Goal: Transaction & Acquisition: Subscribe to service/newsletter

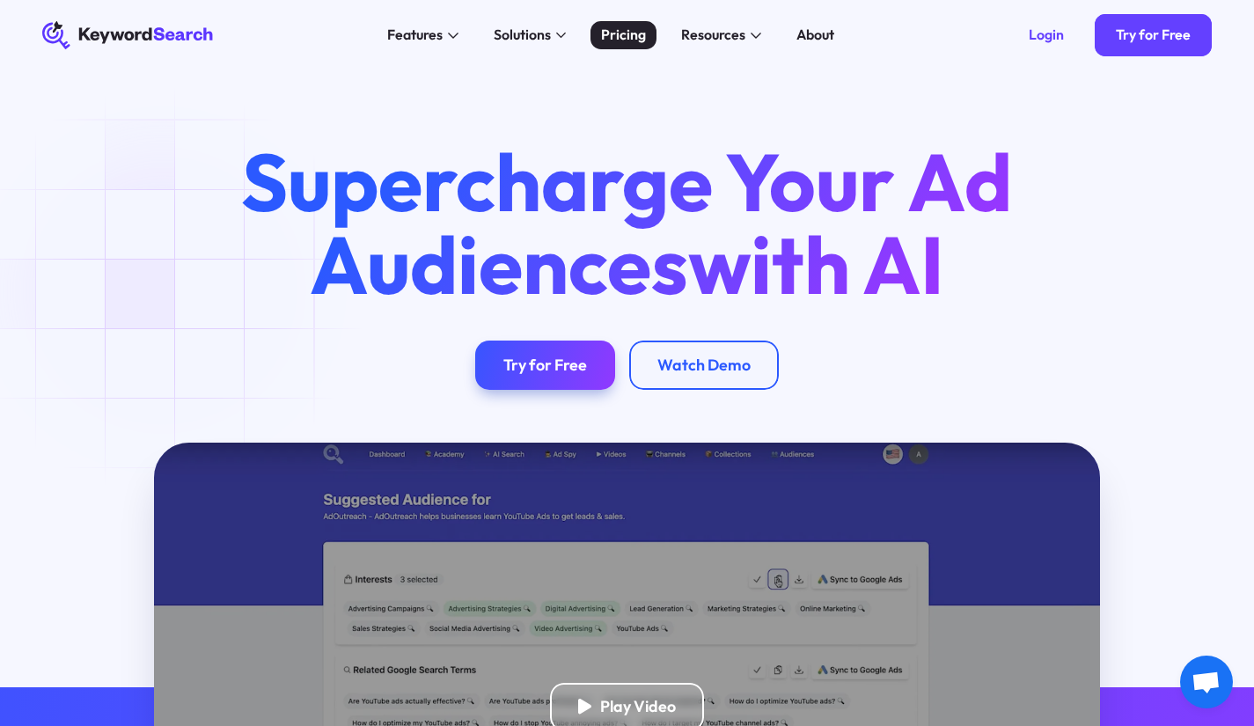
click at [630, 45] on div "Pricing" at bounding box center [623, 35] width 45 height 21
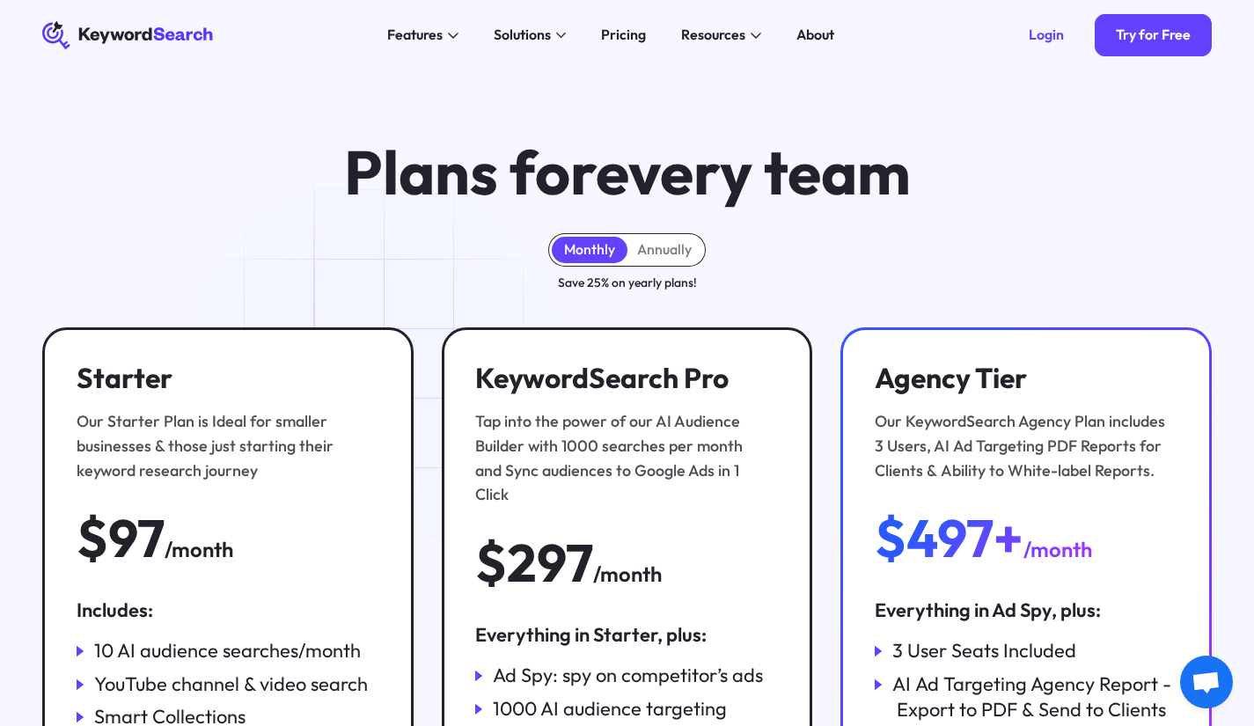
click at [168, 27] on icon "KeywordSearch" at bounding box center [128, 35] width 172 height 28
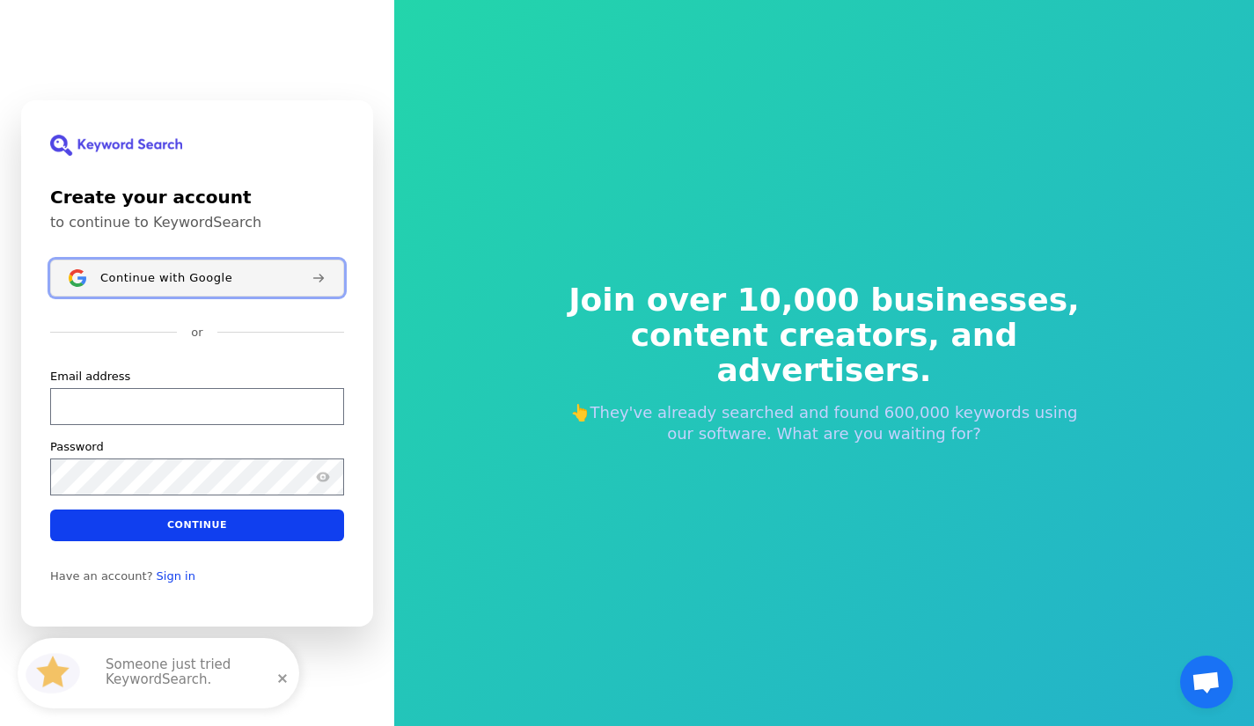
click at [261, 290] on button "Continue with Google" at bounding box center [197, 278] width 294 height 37
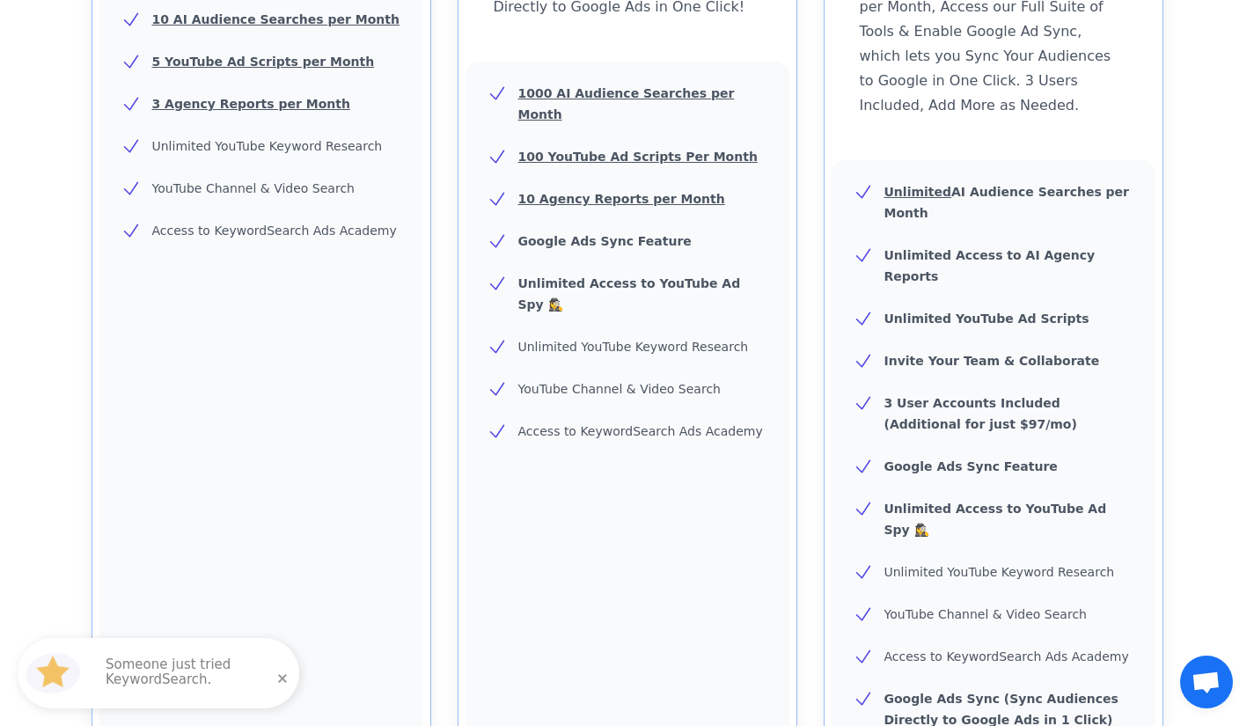
scroll to position [528, 0]
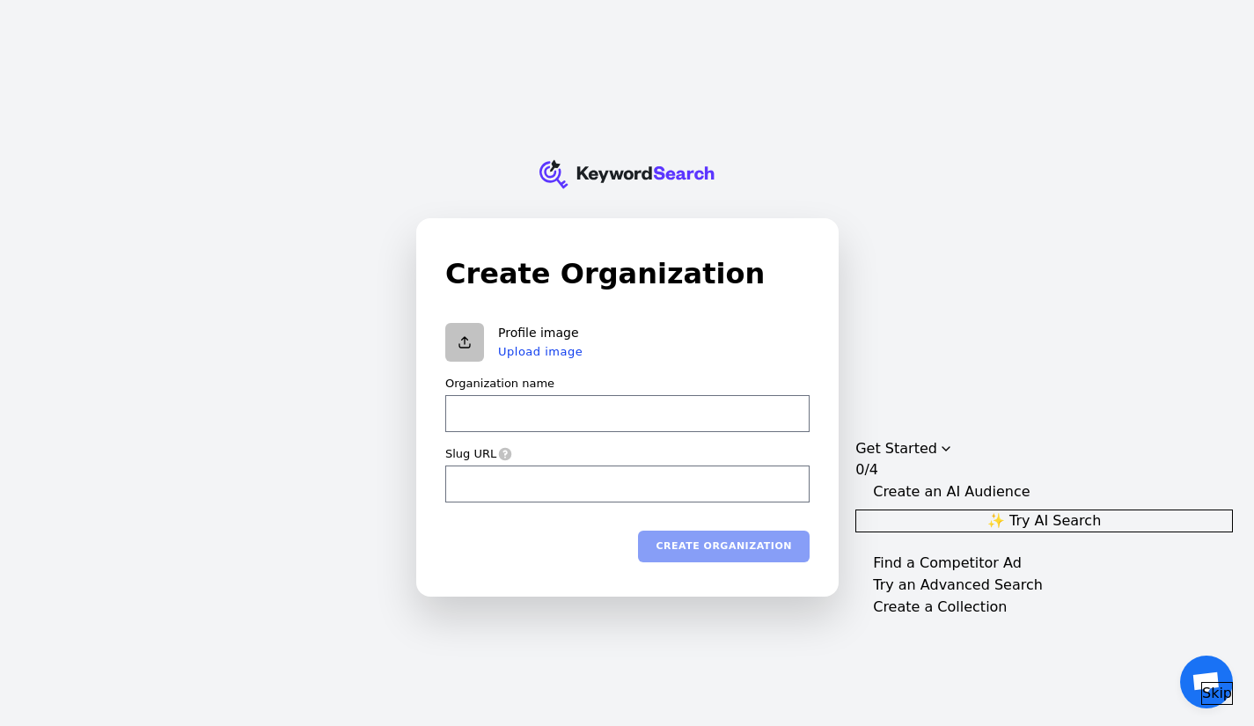
type input "C"
type input "c"
type input "Ch"
type input "ch"
type input "Cha"
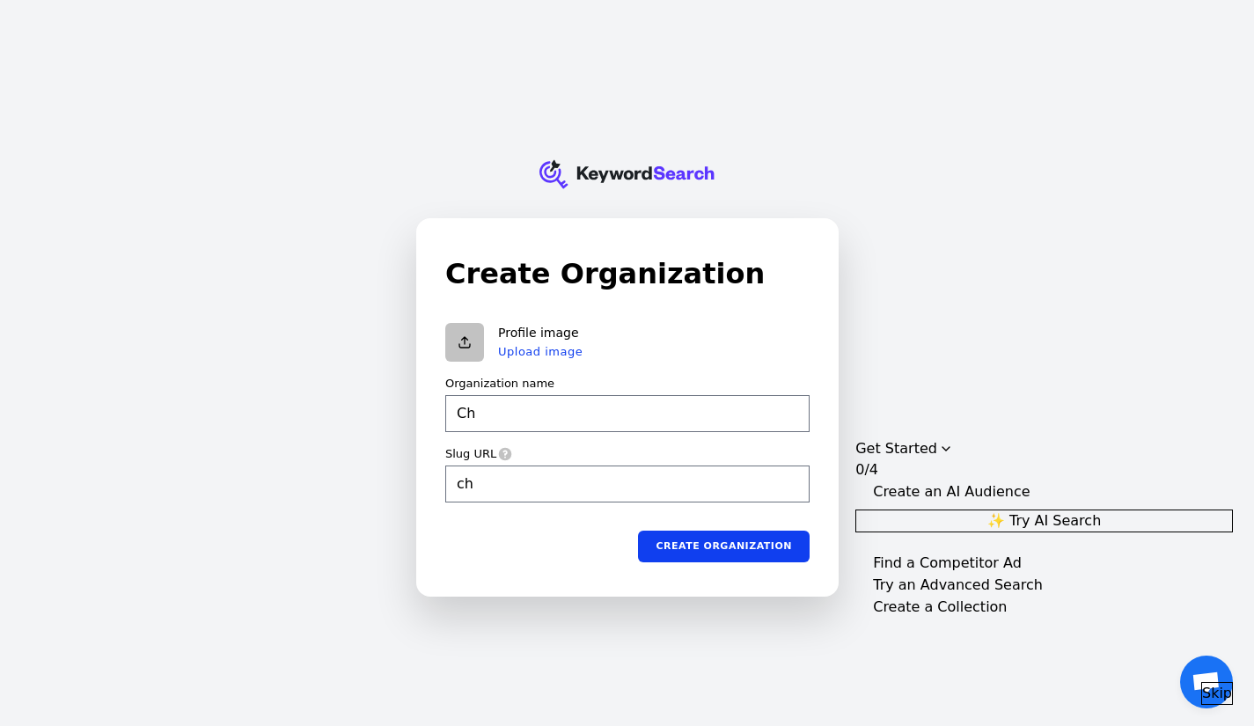
type input "cha"
type input "Cham"
type input "cham"
type input "Champ"
type input "champ"
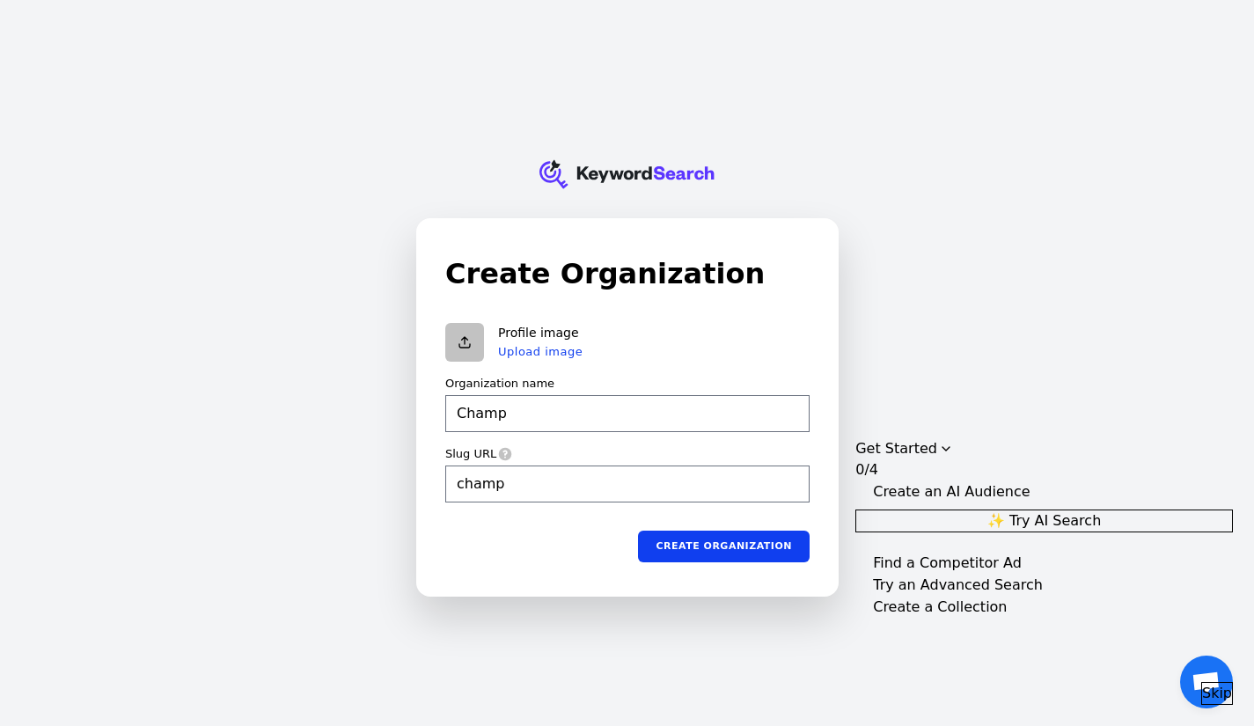
type input "Champu"
type input "champu"
type input "Champu."
type input "champu-"
type input "Champu.c"
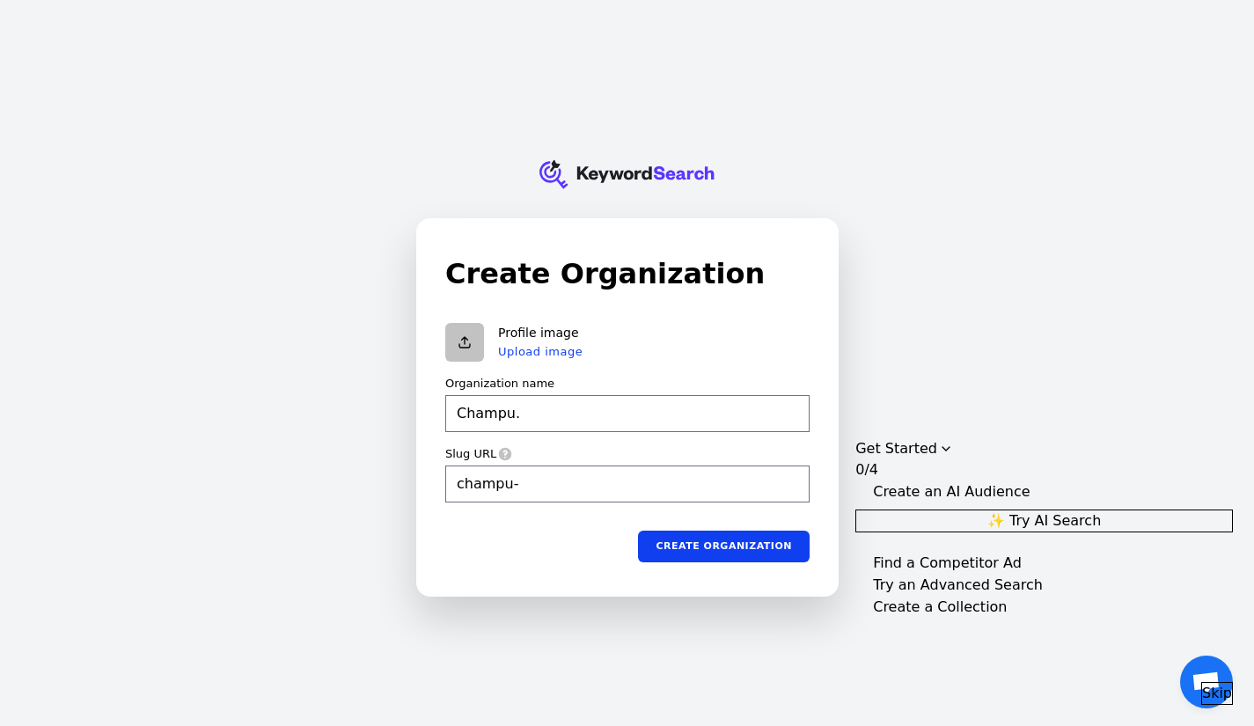
type input "champu-c"
type input "[DOMAIN_NAME]"
type input "champu-co"
type input "[DOMAIN_NAME]"
type input "champu-com"
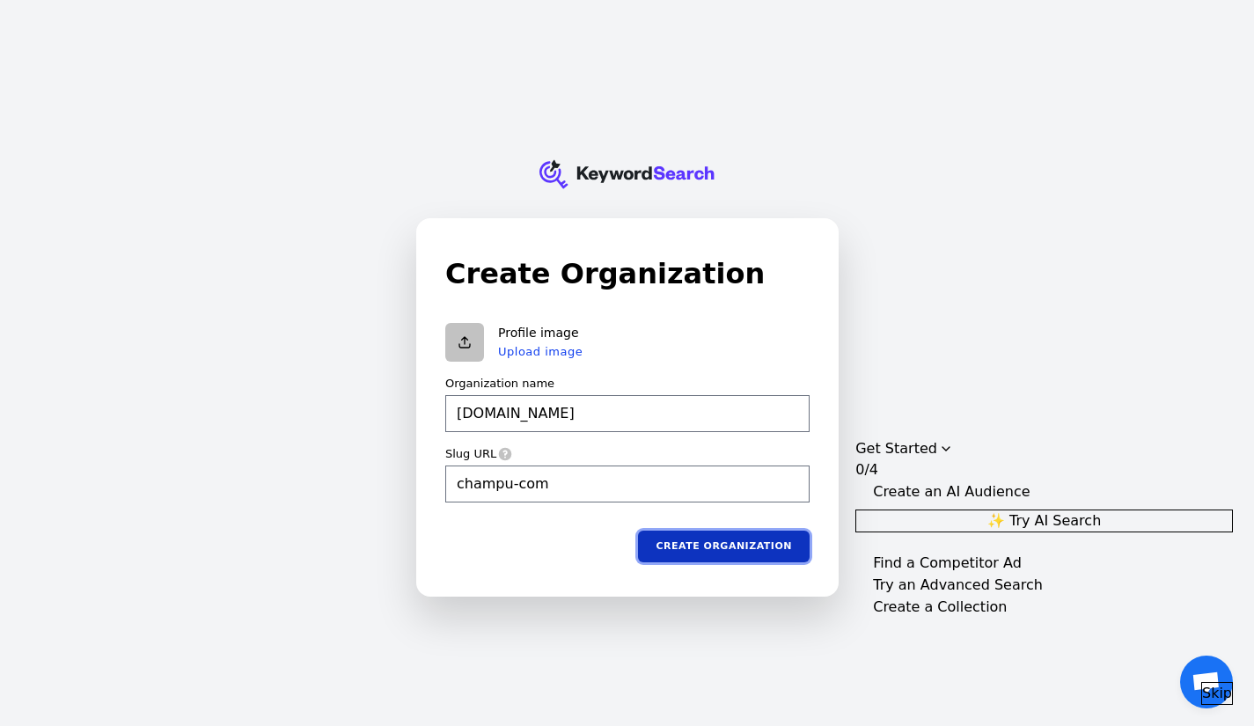
click at [733, 544] on button "Create organization" at bounding box center [724, 546] width 172 height 32
type input "[DOMAIN_NAME]"
type input "champu-com"
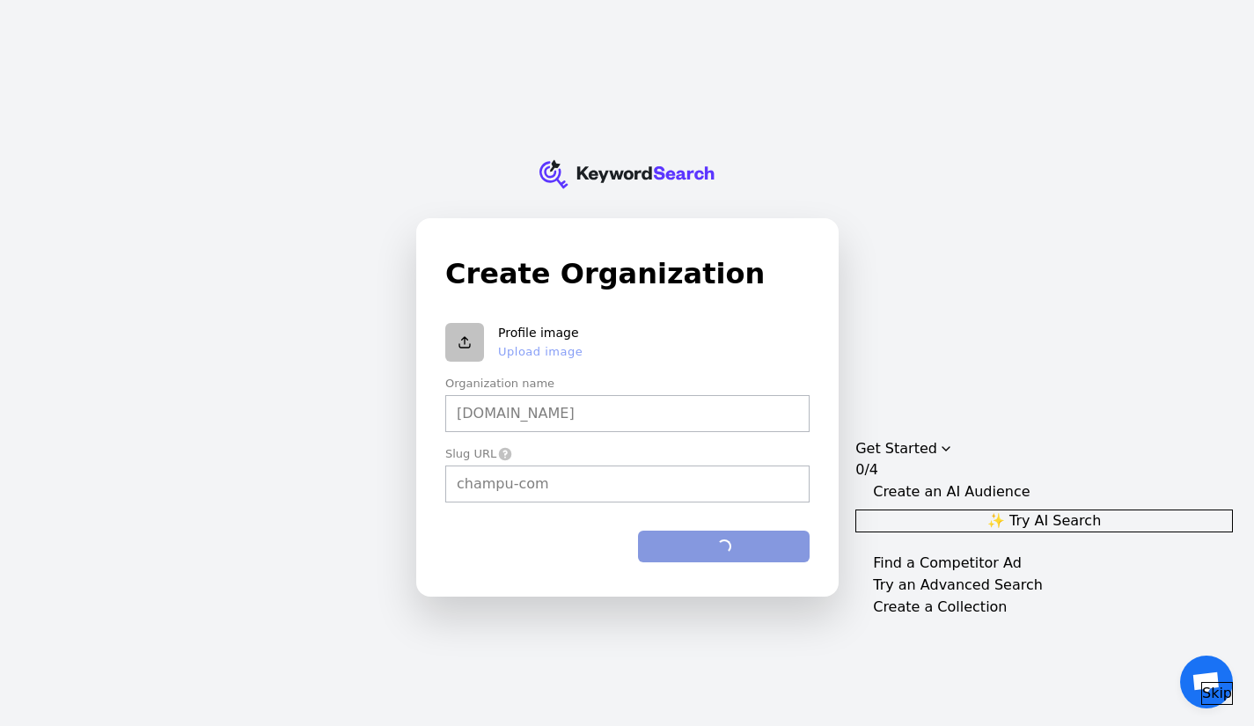
type input "[DOMAIN_NAME]"
type input "champu-com"
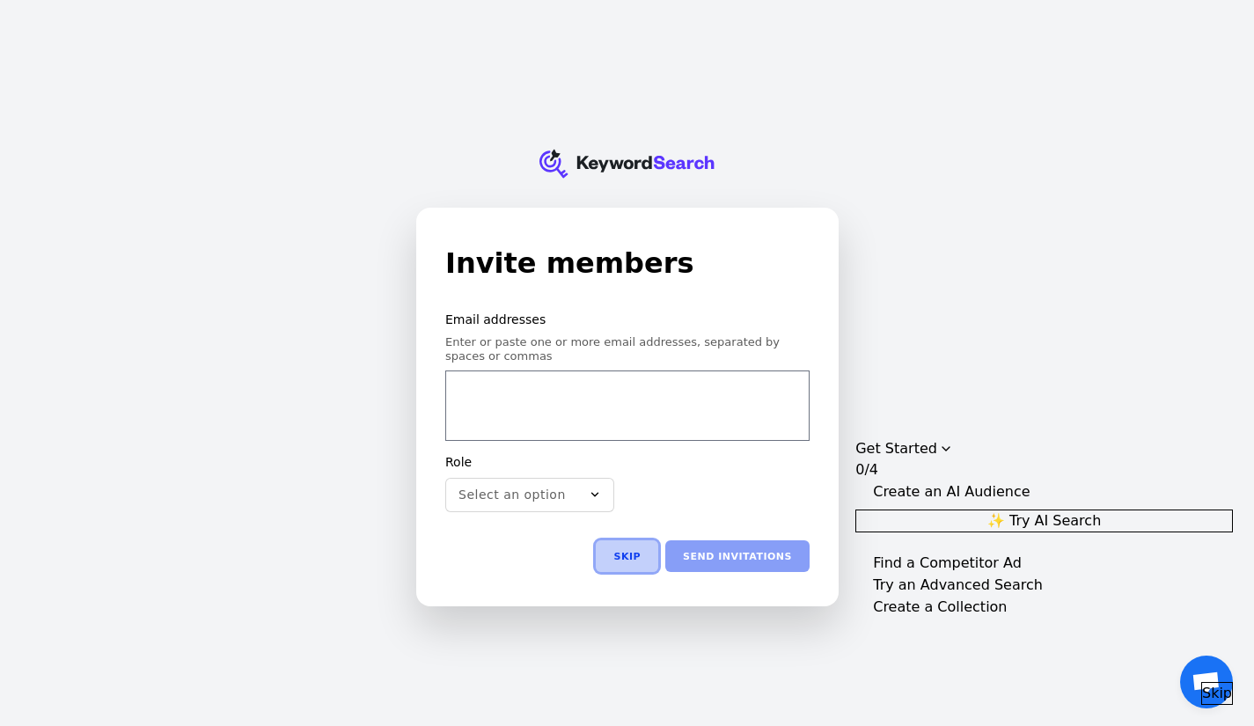
click at [649, 552] on button "Skip" at bounding box center [627, 556] width 62 height 32
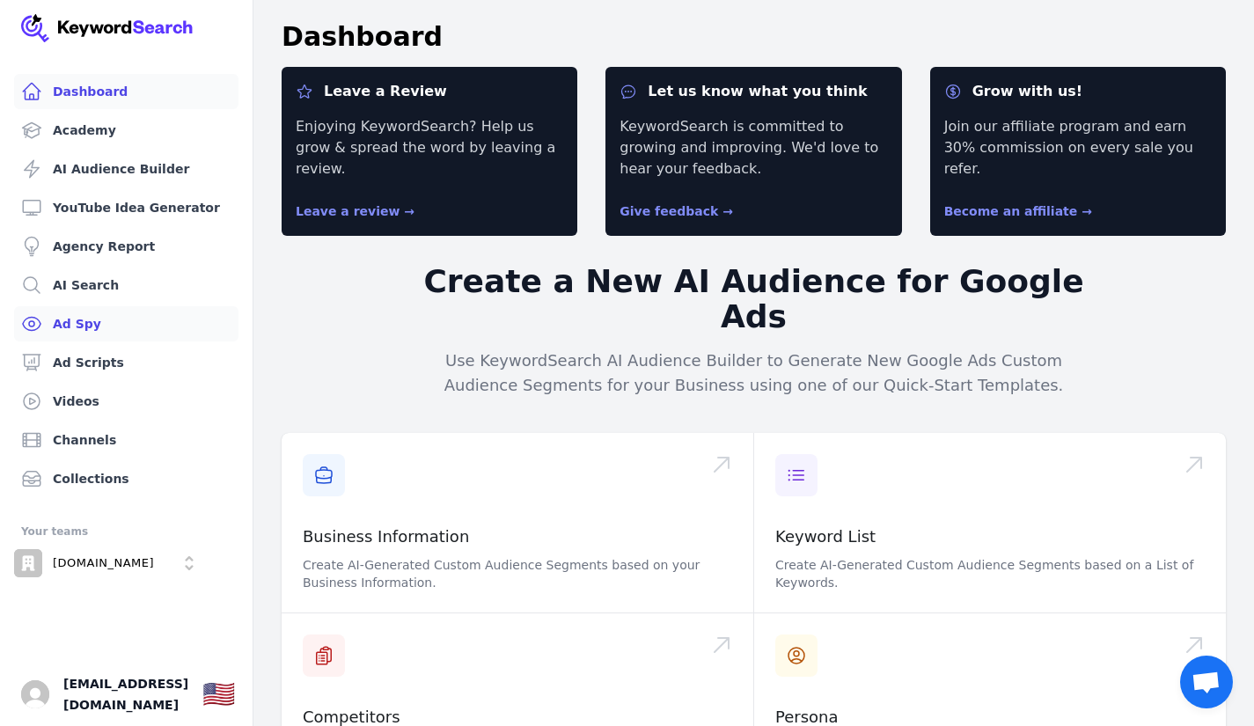
click at [104, 318] on link "Ad Spy" at bounding box center [126, 323] width 224 height 35
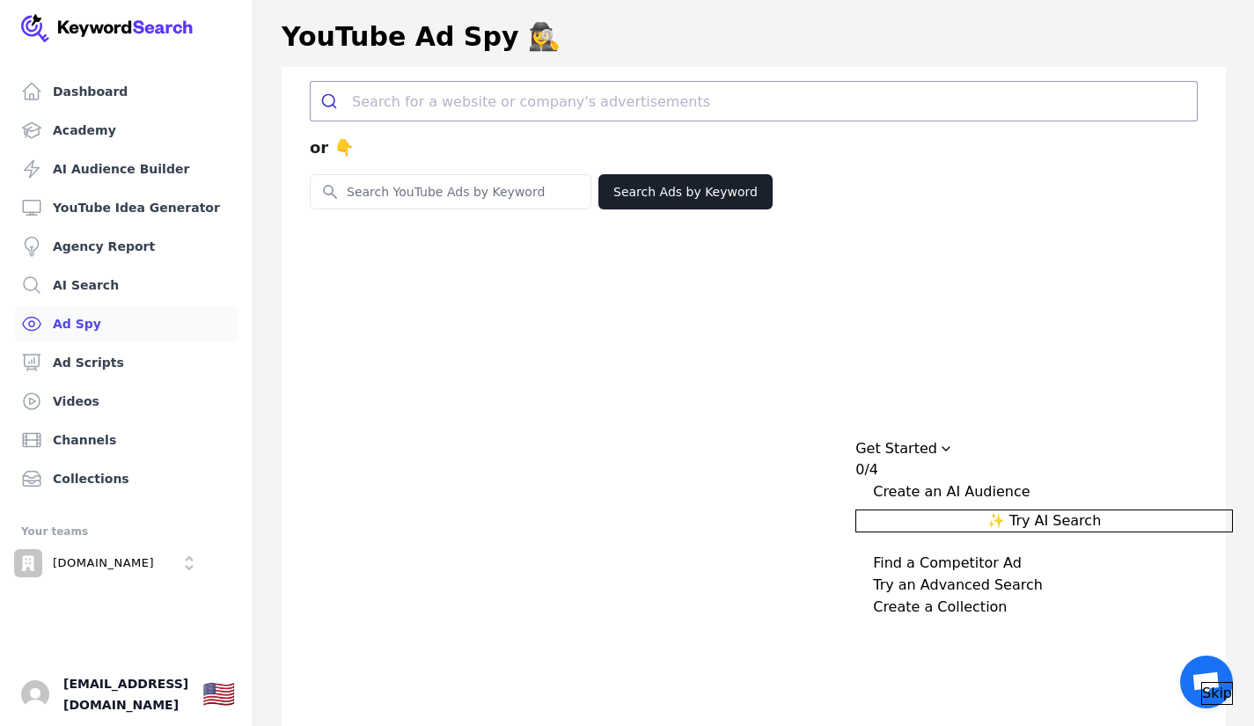
click at [1207, 683] on span "Skip" at bounding box center [1217, 693] width 30 height 21
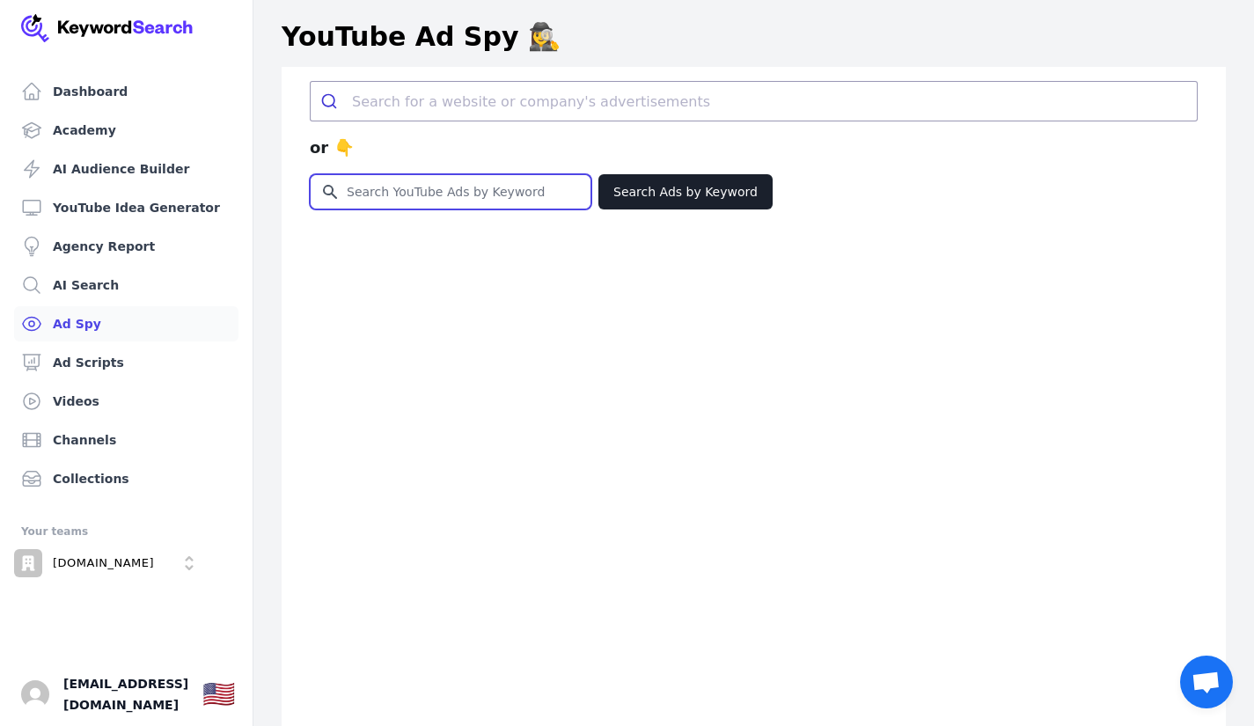
click at [453, 202] on input "Search for YouTube Keywords" at bounding box center [451, 191] width 280 height 33
click at [451, 140] on div "or 👇" at bounding box center [754, 147] width 888 height 53
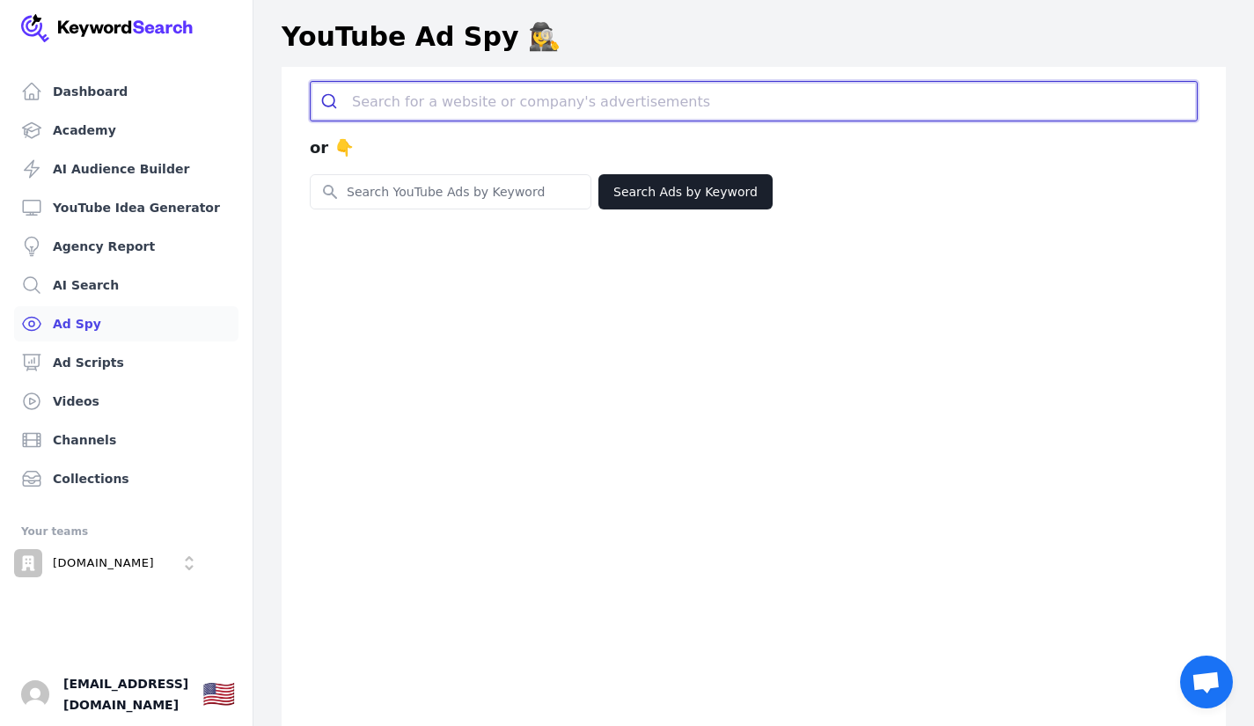
click at [451, 99] on input "search" at bounding box center [774, 101] width 845 height 39
paste input "[DOMAIN_NAME]"
type input "[DOMAIN_NAME]"
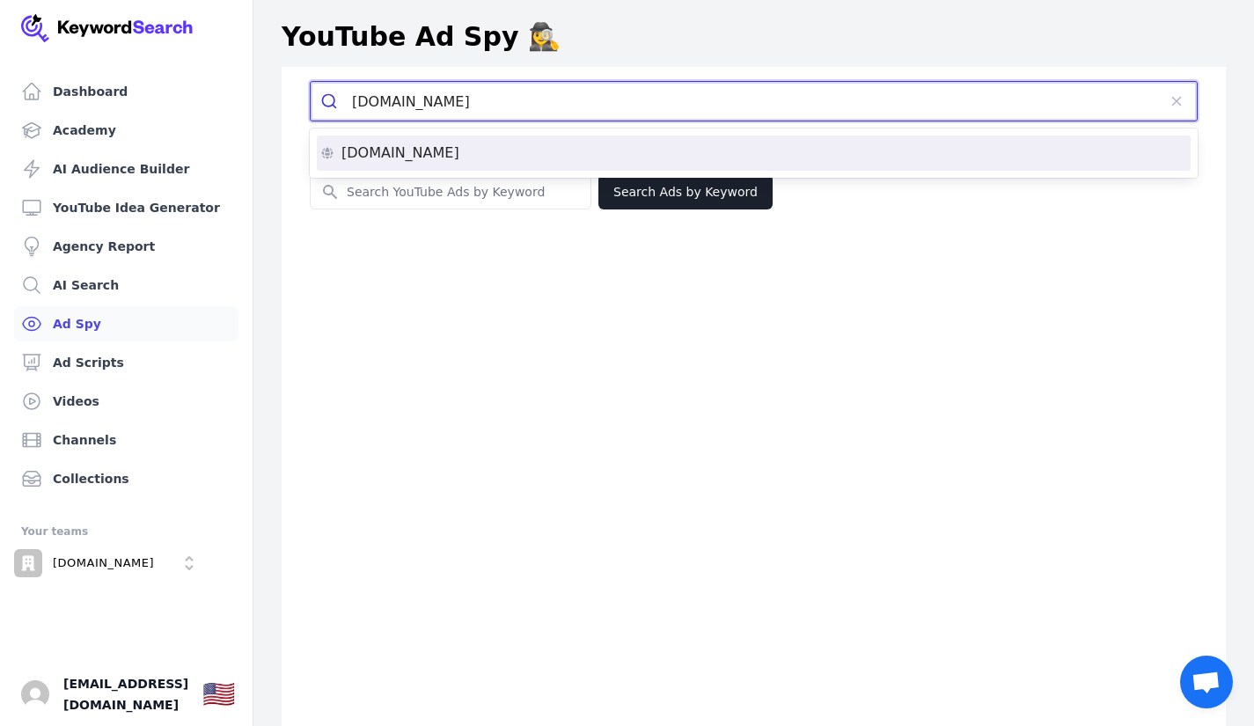
click at [502, 158] on div "[DOMAIN_NAME]" at bounding box center [753, 153] width 867 height 14
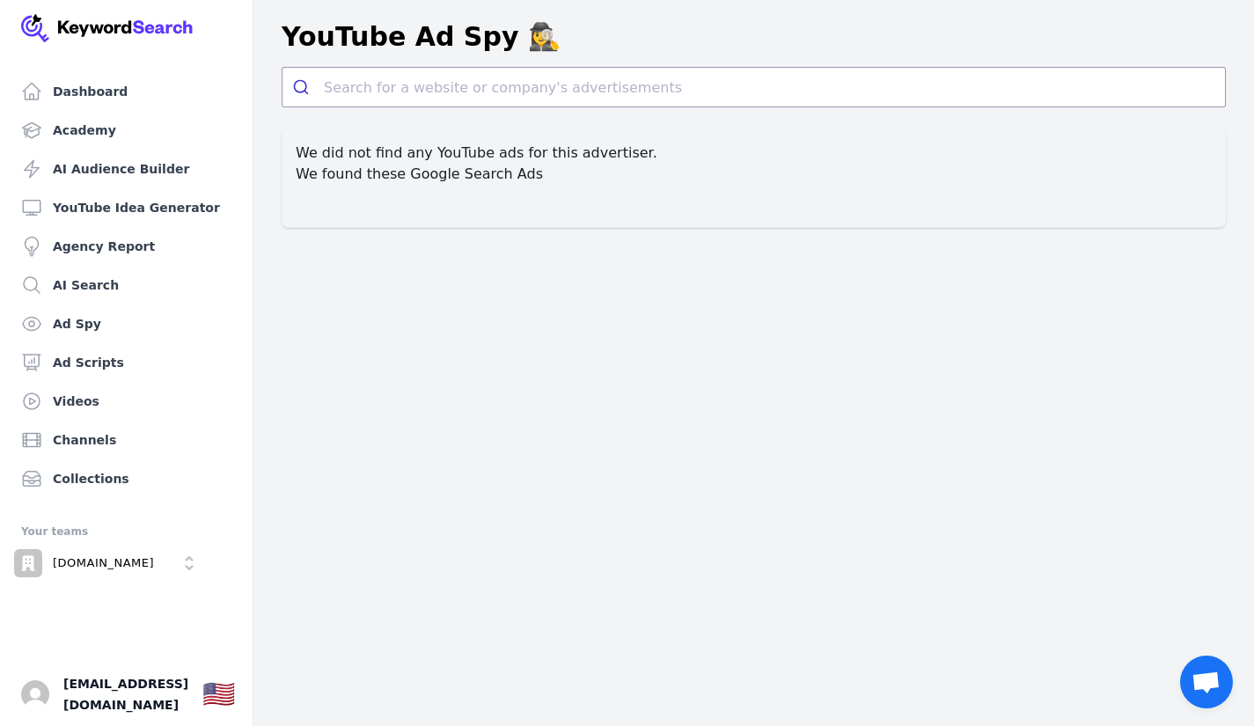
click at [495, 172] on h2 "We found these Google Search Ads" at bounding box center [754, 174] width 916 height 21
click at [106, 160] on link "AI Audience Builder" at bounding box center [126, 168] width 224 height 35
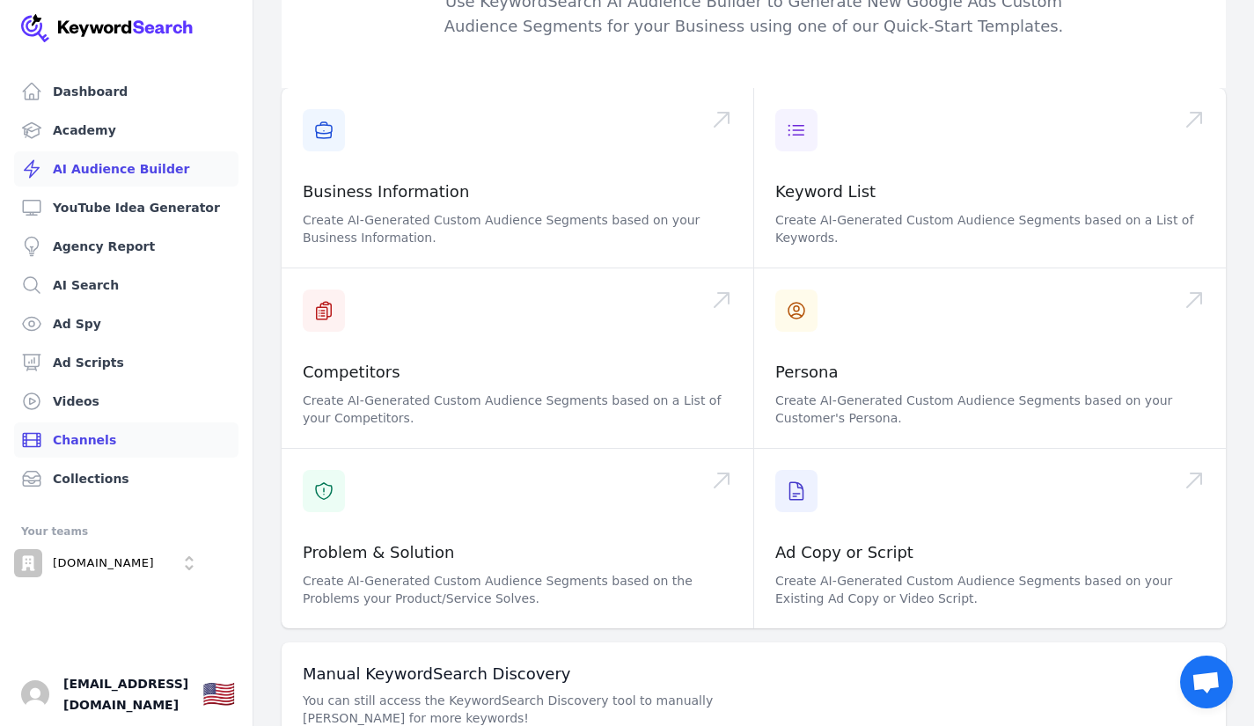
scroll to position [96, 0]
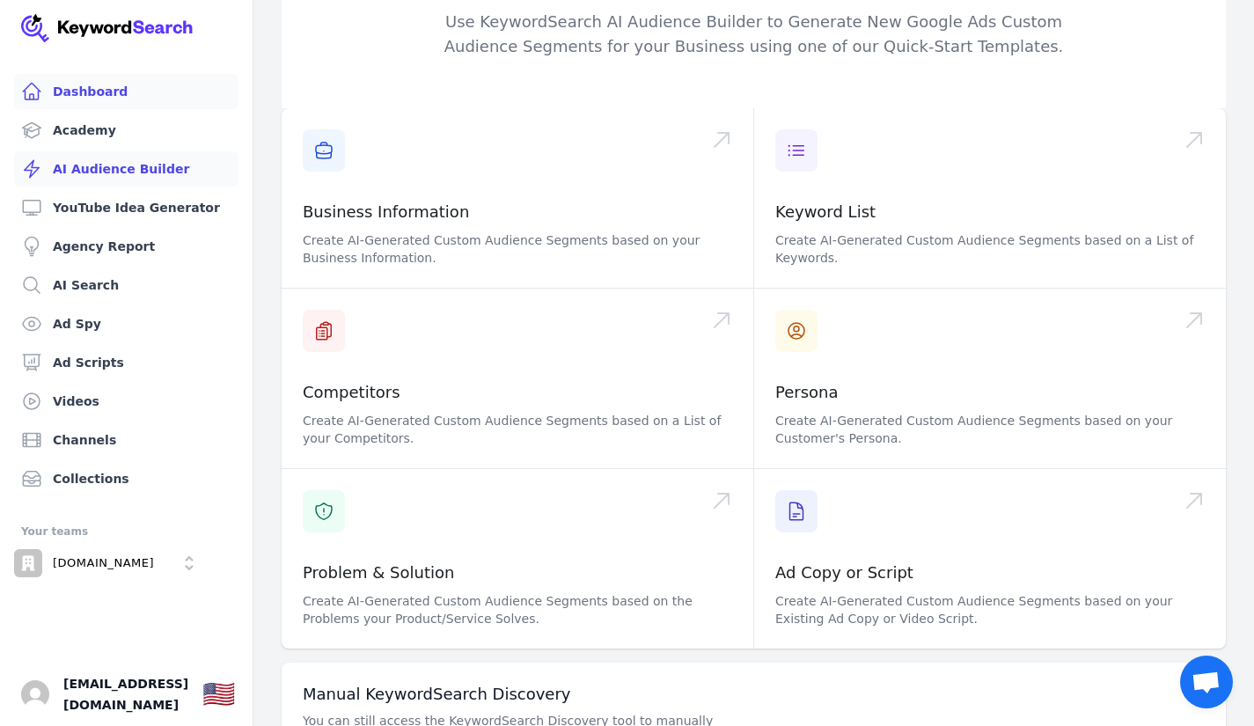
click at [106, 89] on link "Dashboard" at bounding box center [126, 91] width 224 height 35
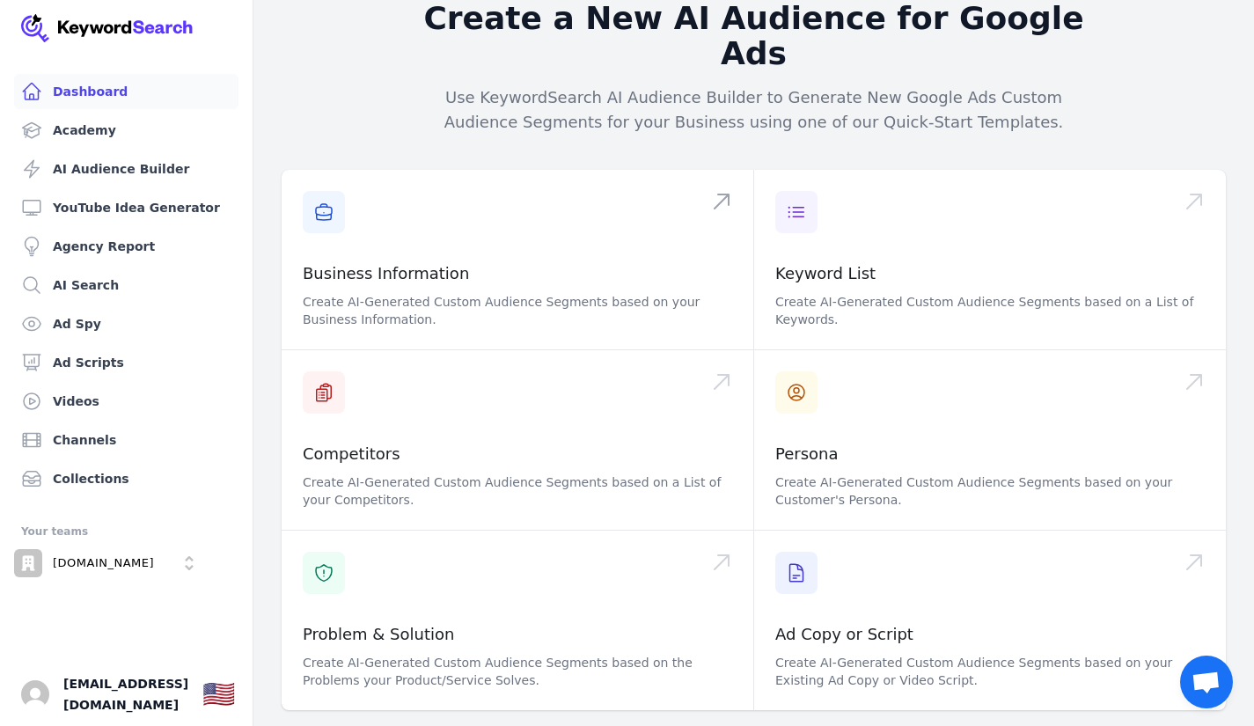
scroll to position [264, 0]
click at [147, 131] on link "Academy" at bounding box center [126, 130] width 224 height 35
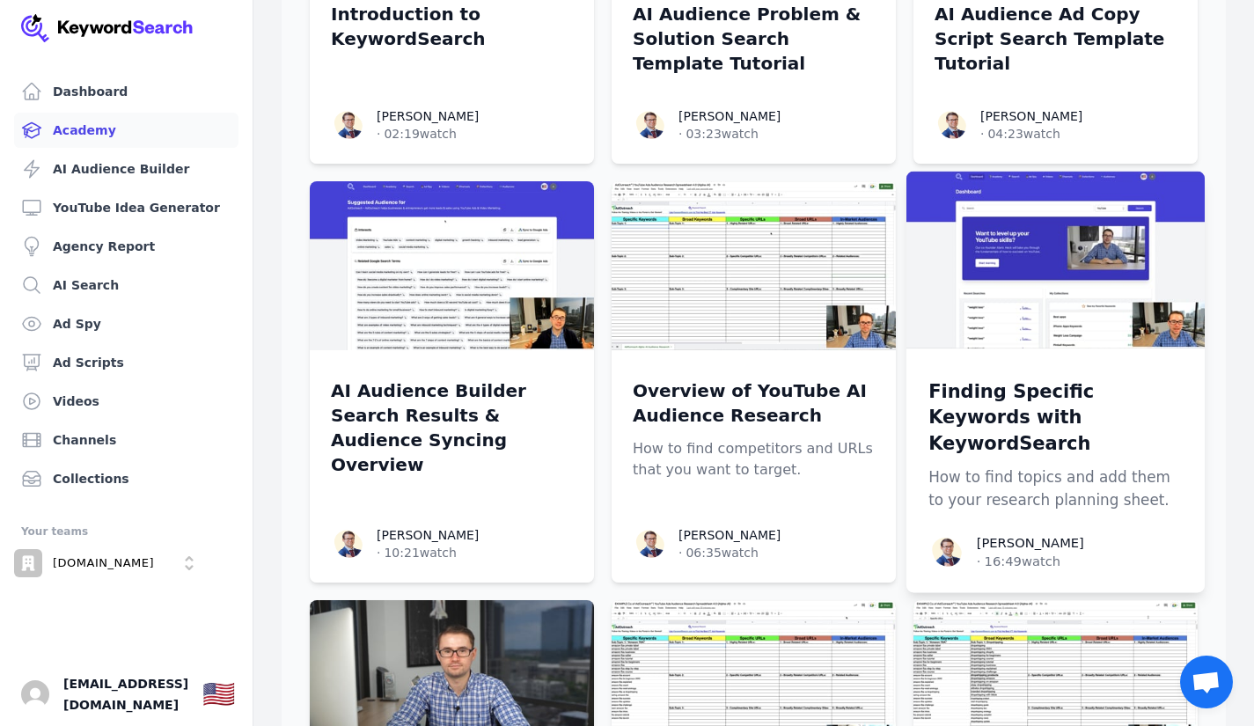
scroll to position [528, 0]
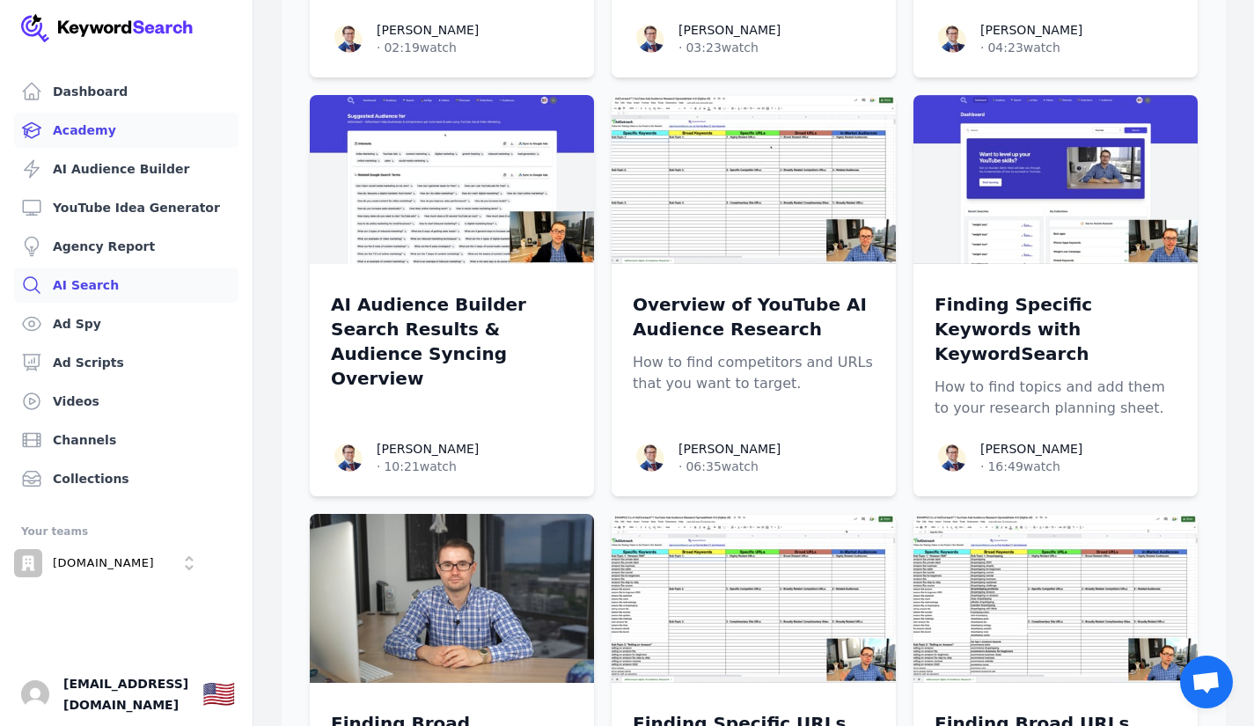
click at [132, 274] on link "AI Search" at bounding box center [126, 285] width 224 height 35
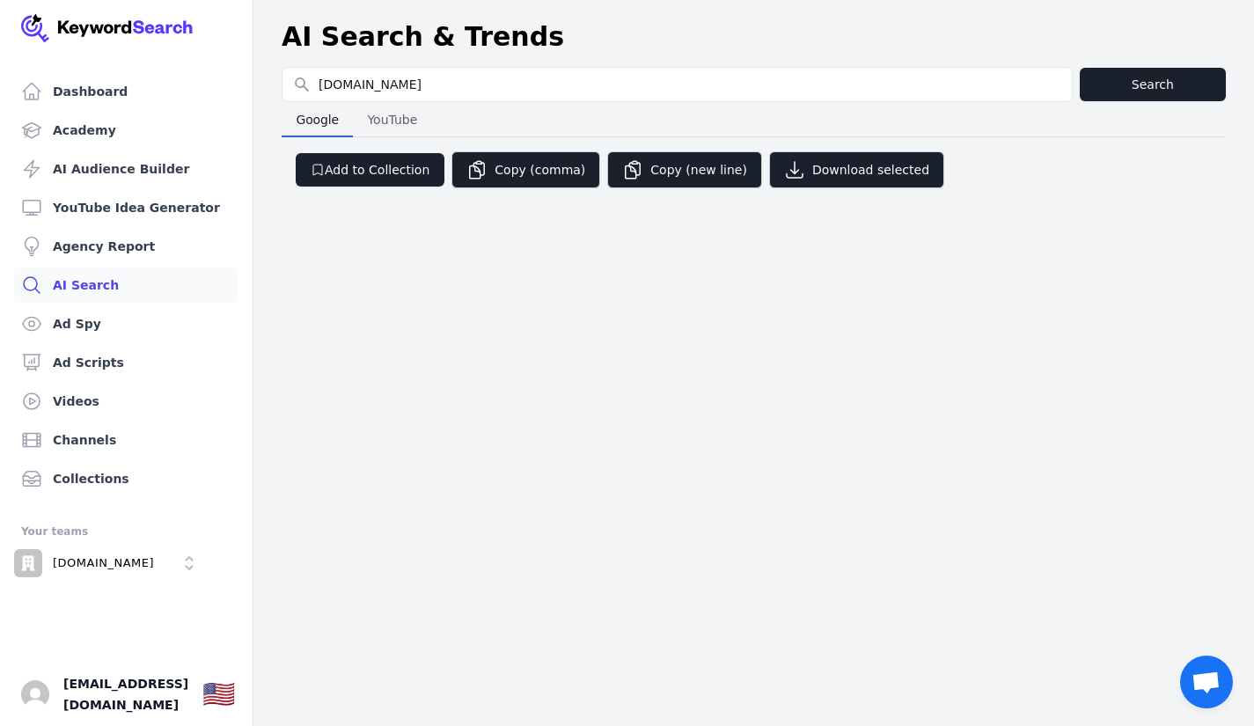
type input "[DOMAIN_NAME]"
click at [402, 121] on span "YouTube" at bounding box center [392, 119] width 64 height 25
click at [1196, 81] on button "Search" at bounding box center [1153, 84] width 146 height 33
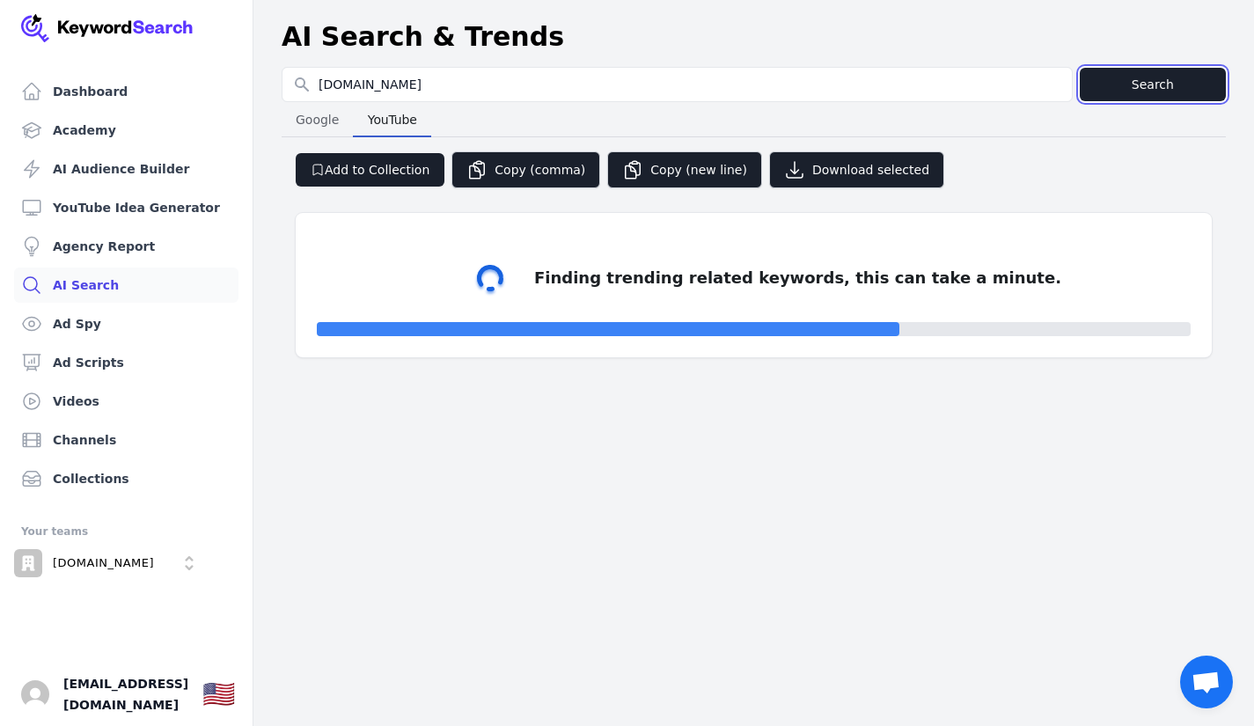
select select "50"
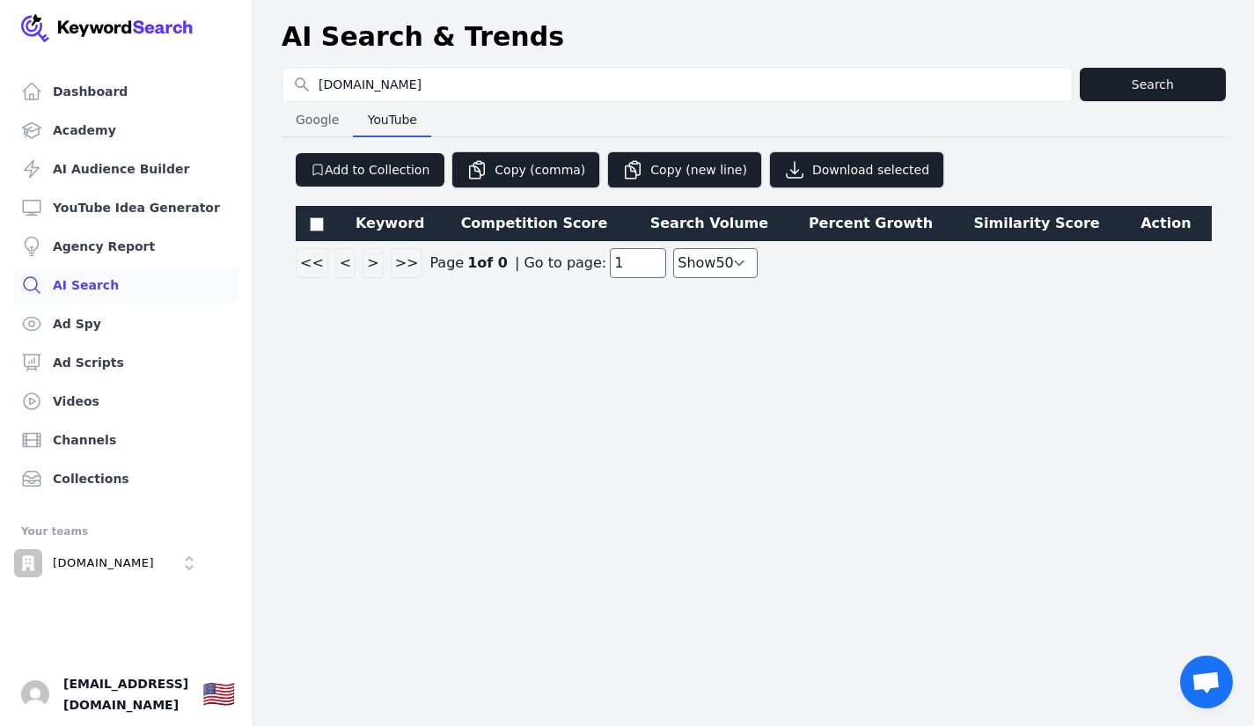
click at [320, 113] on span "Google" at bounding box center [317, 119] width 57 height 25
select select "50"
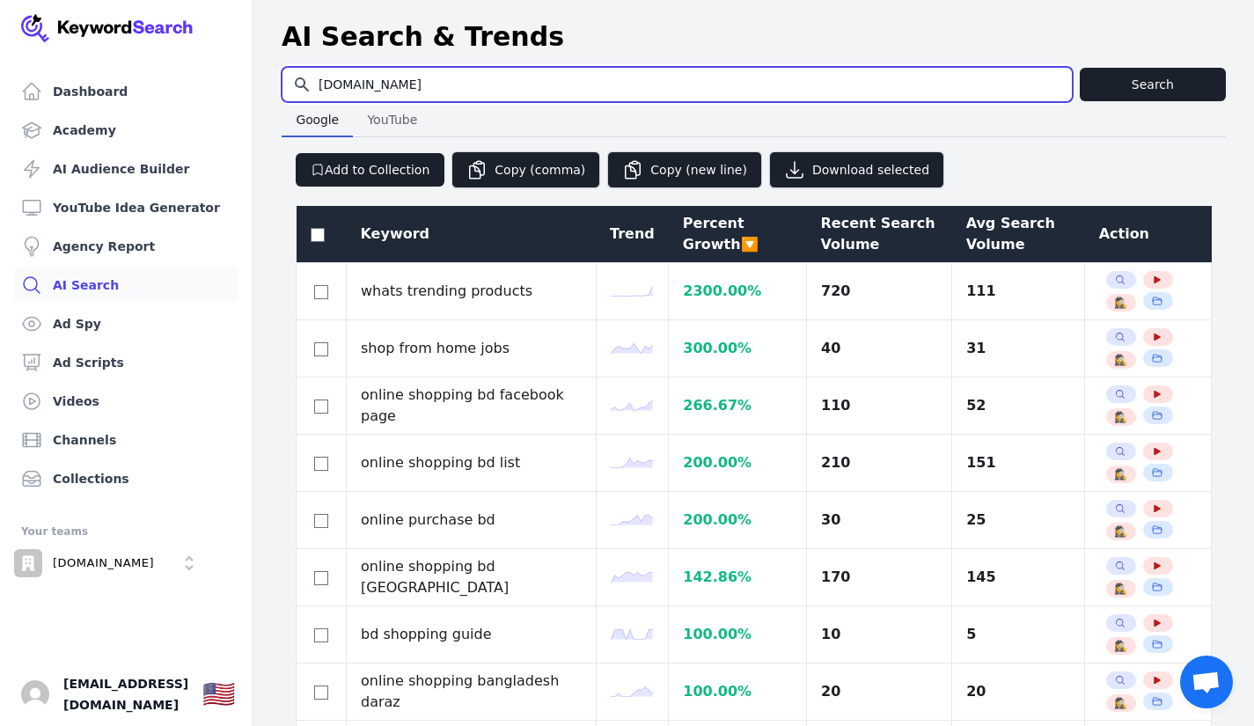
click at [571, 79] on input "[DOMAIN_NAME]" at bounding box center [677, 84] width 789 height 33
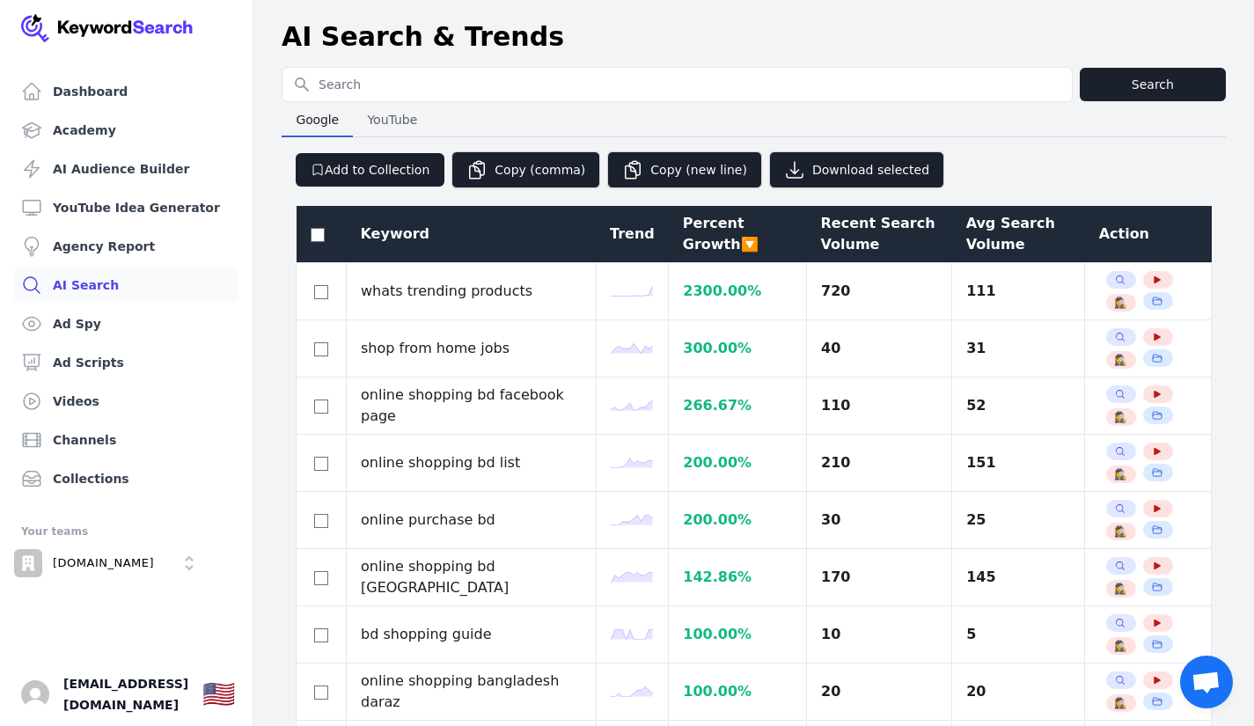
click at [670, 27] on div "AI Search & Trends" at bounding box center [754, 37] width 944 height 32
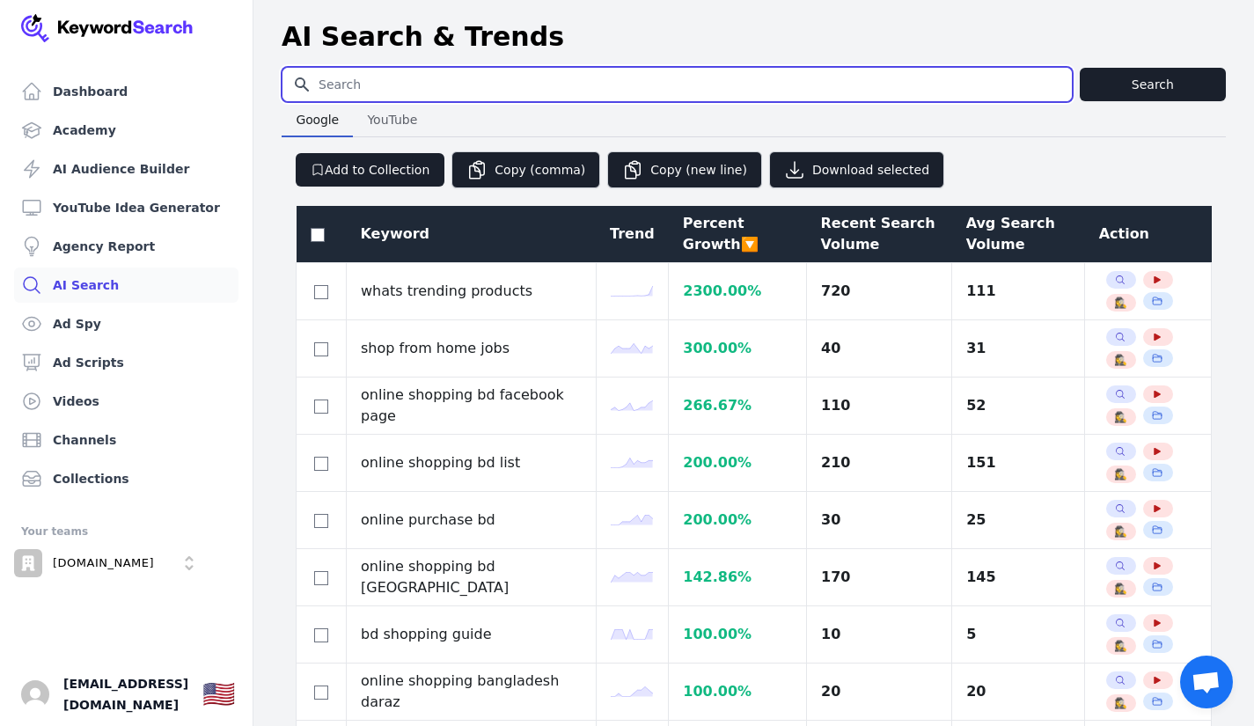
click at [576, 81] on input "Search for YouTube Keywords" at bounding box center [677, 84] width 789 height 33
type input "Google ads in [GEOGRAPHIC_DATA]"
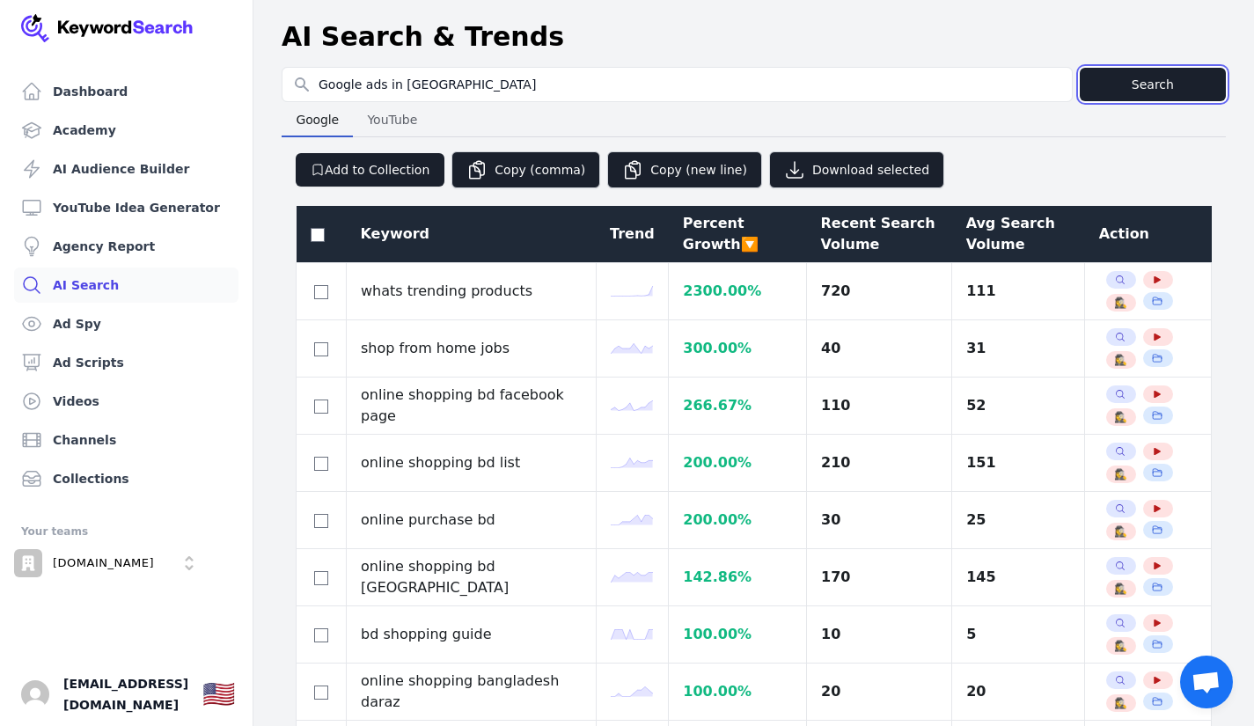
click at [1156, 72] on button "Search" at bounding box center [1153, 84] width 146 height 33
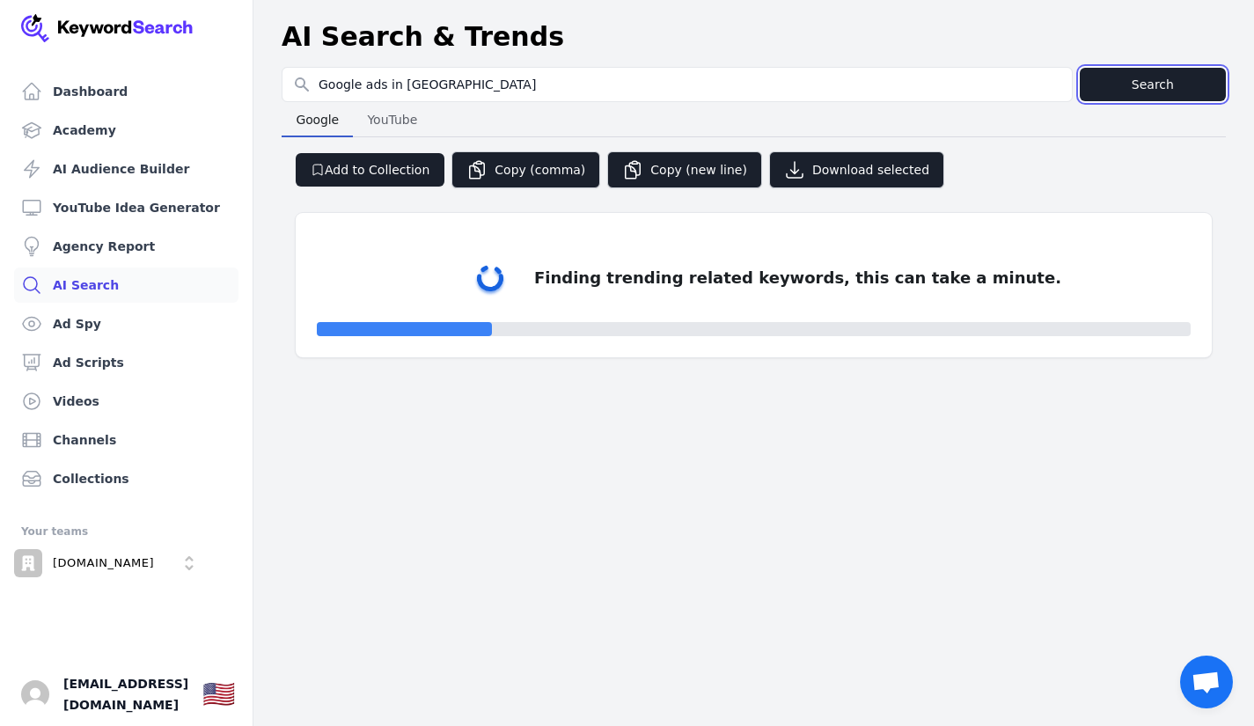
select select "50"
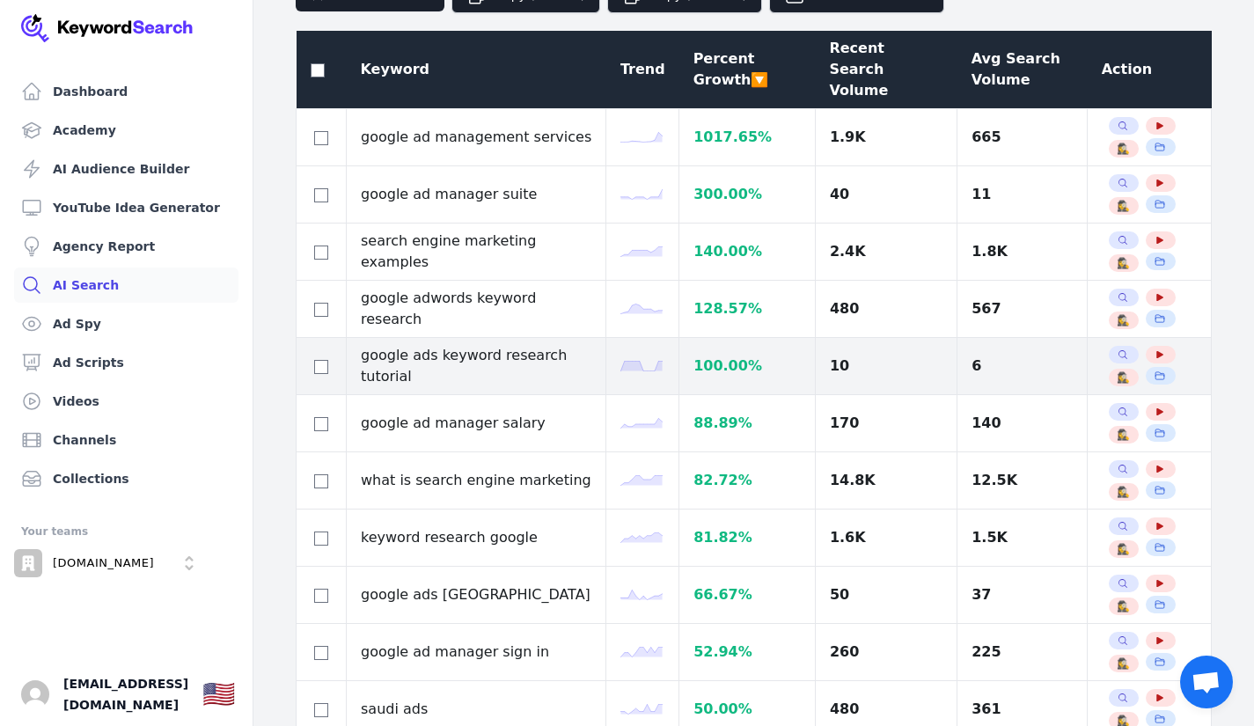
scroll to position [176, 0]
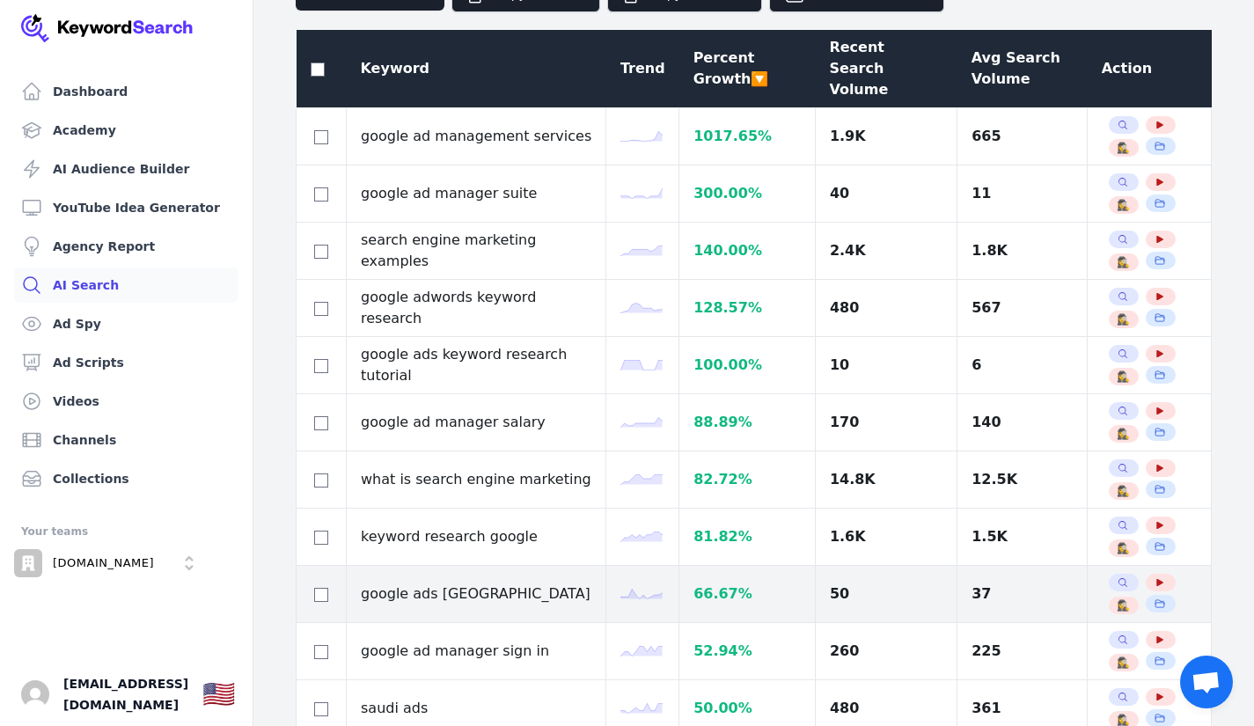
click at [503, 570] on td "google ads [GEOGRAPHIC_DATA]" at bounding box center [477, 594] width 260 height 57
copy tr "google ads [GEOGRAPHIC_DATA]"
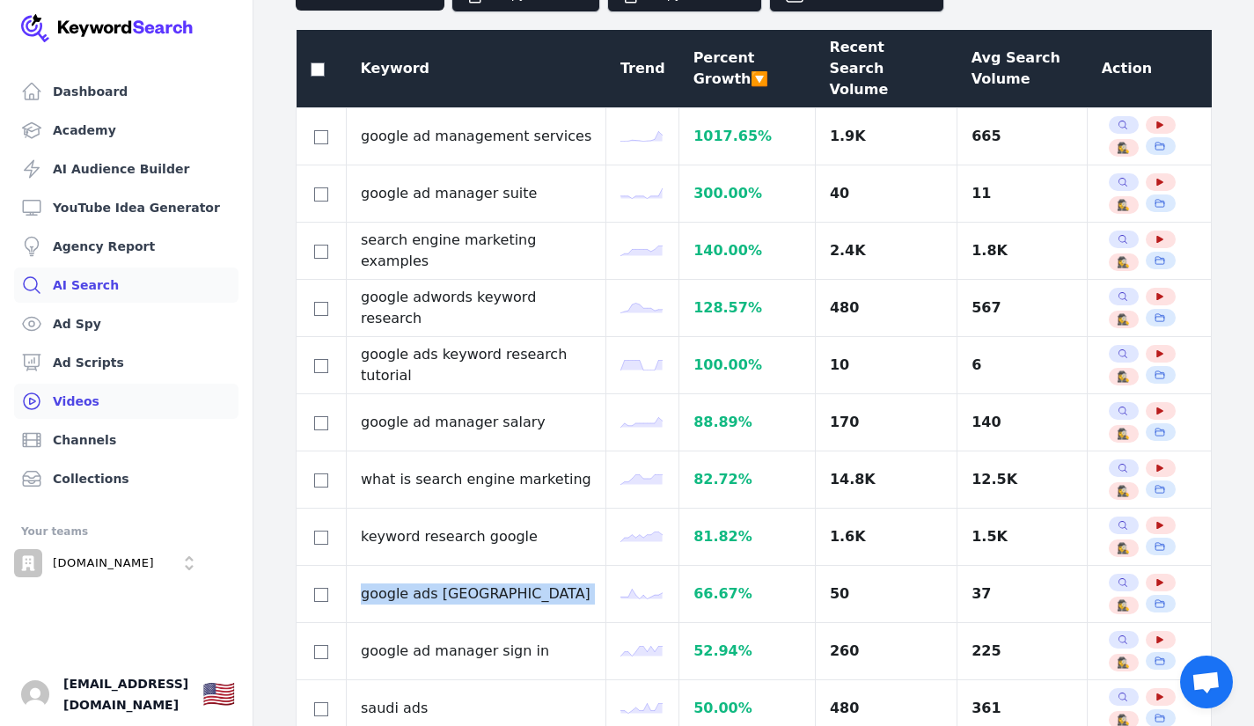
click at [107, 403] on link "Videos" at bounding box center [126, 401] width 224 height 35
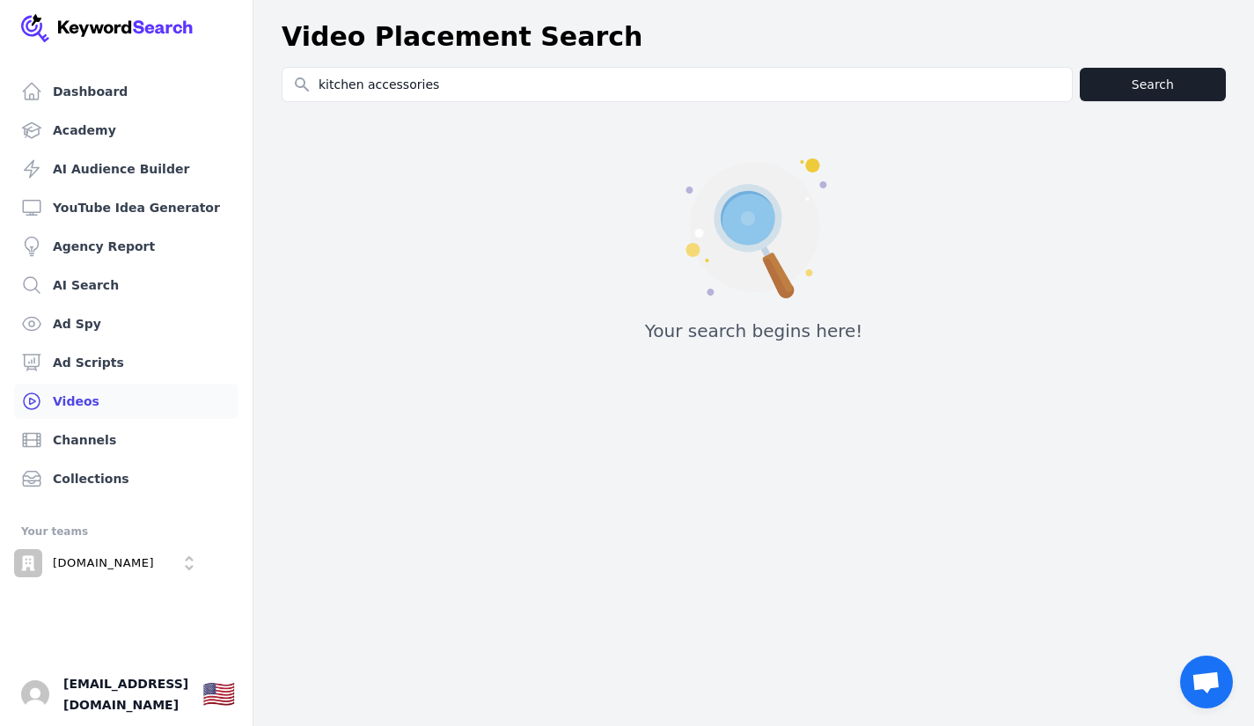
type input "kitchen accessories"
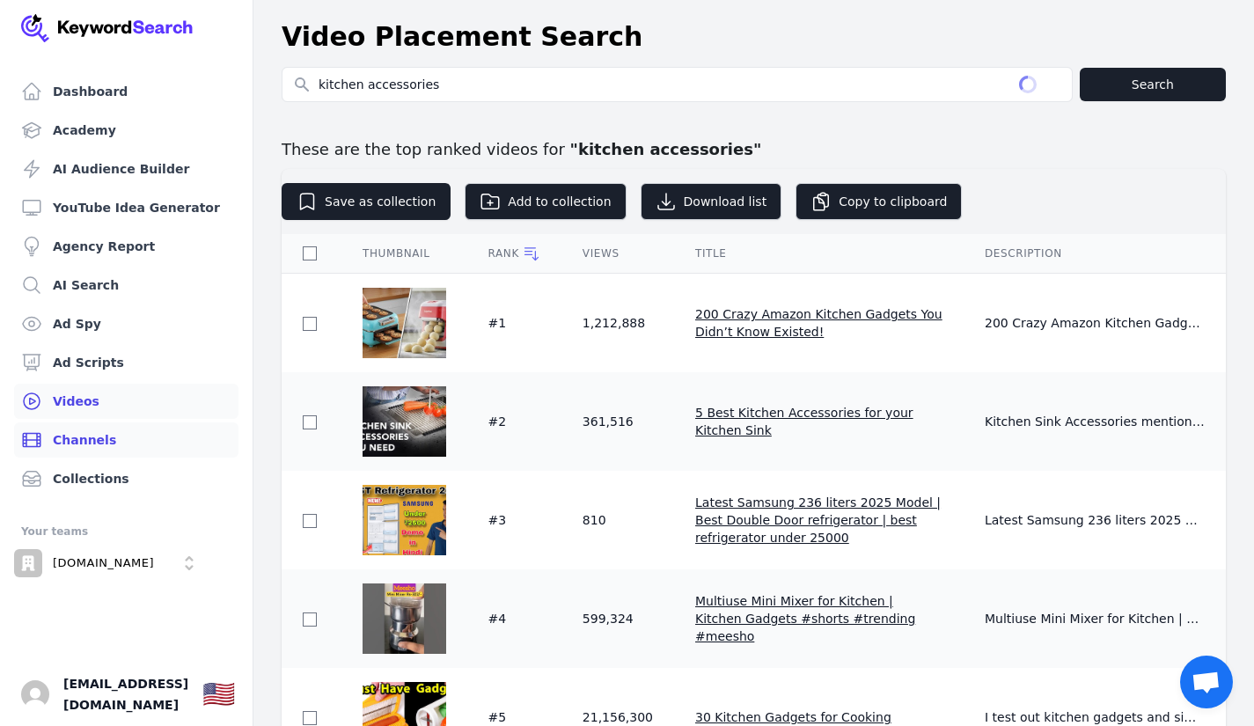
click at [111, 431] on link "Channels" at bounding box center [126, 439] width 224 height 35
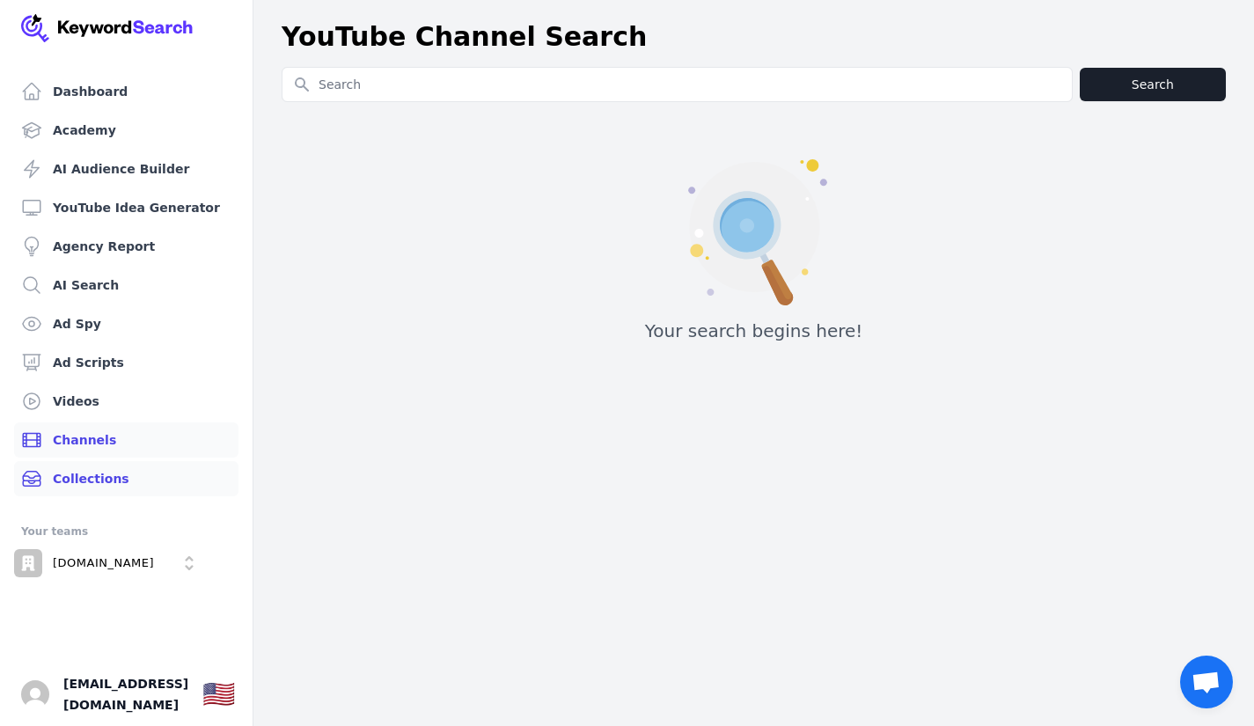
click at [152, 477] on link "Collections" at bounding box center [126, 478] width 224 height 35
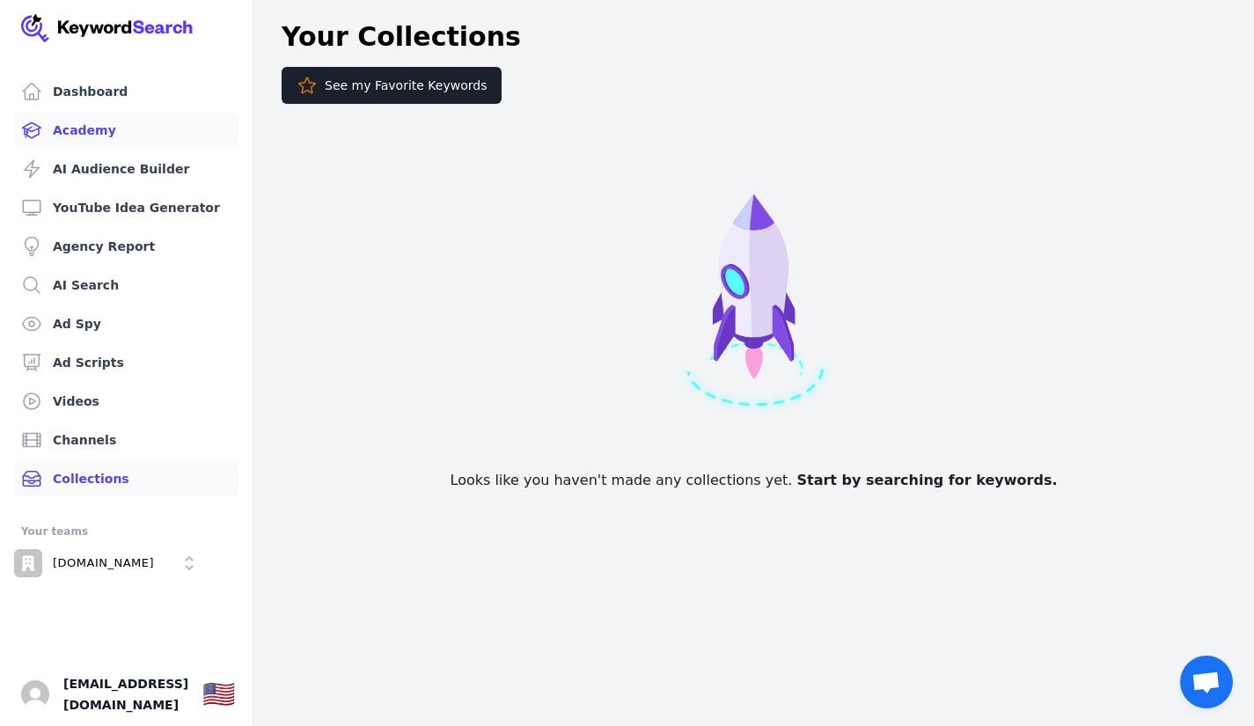
click at [128, 114] on link "Academy" at bounding box center [126, 130] width 224 height 35
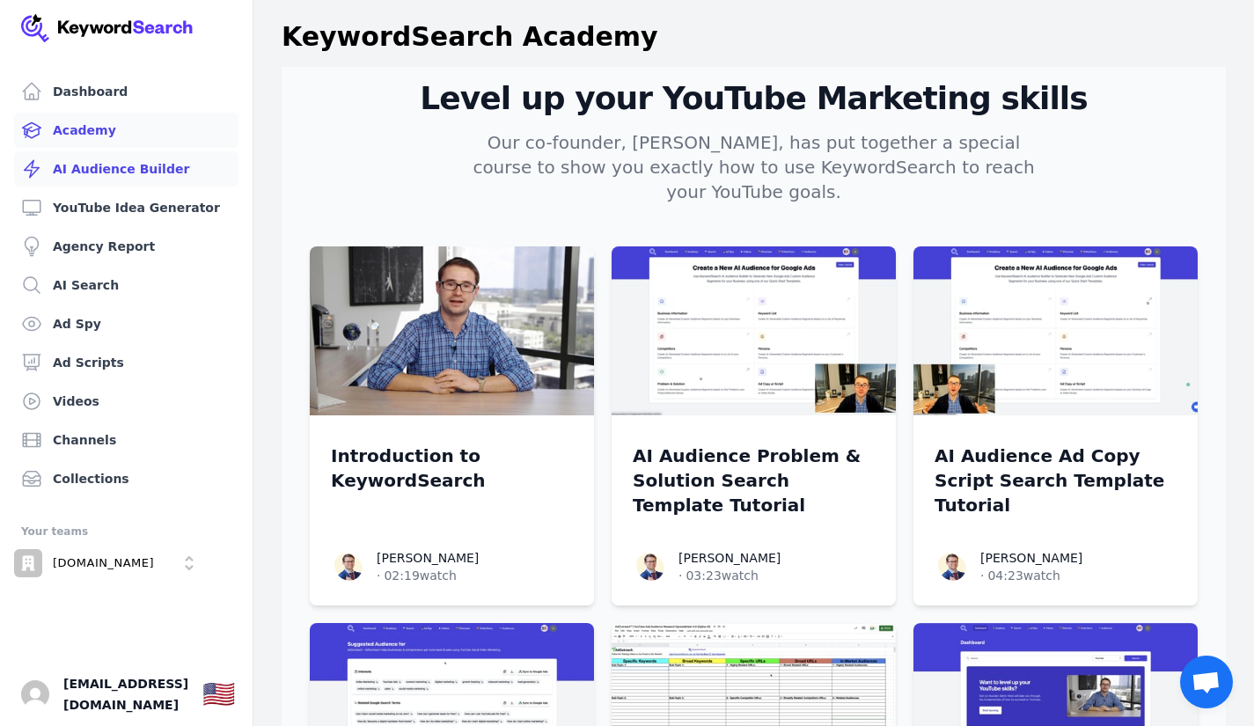
click at [123, 170] on link "AI Audience Builder" at bounding box center [126, 168] width 224 height 35
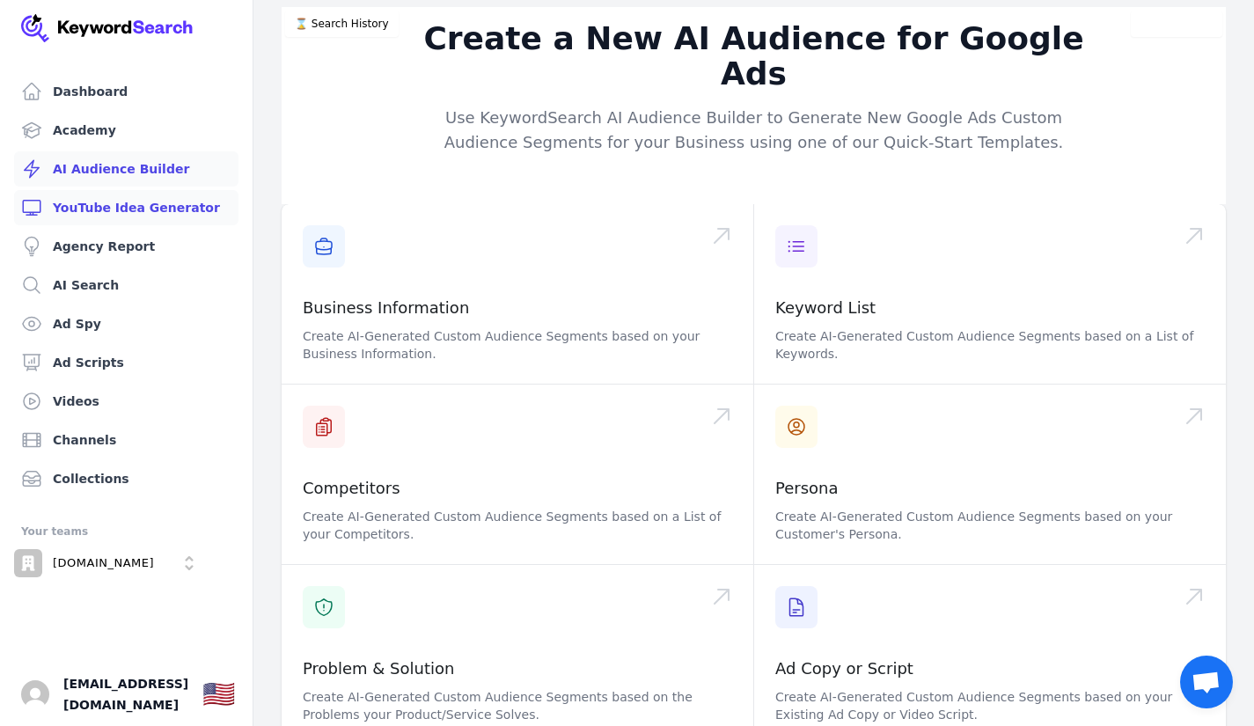
click at [196, 204] on link "YouTube Idea Generator" at bounding box center [126, 207] width 224 height 35
